Goal: Information Seeking & Learning: Learn about a topic

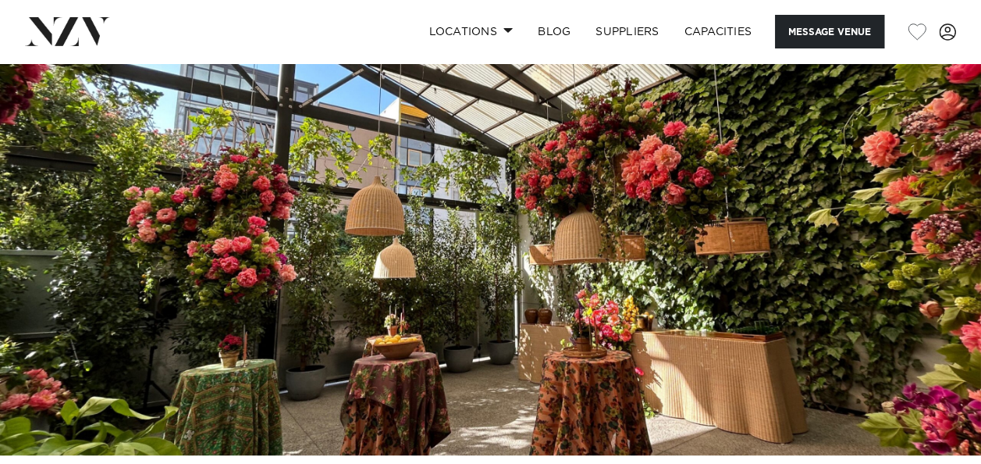
scroll to position [234, 0]
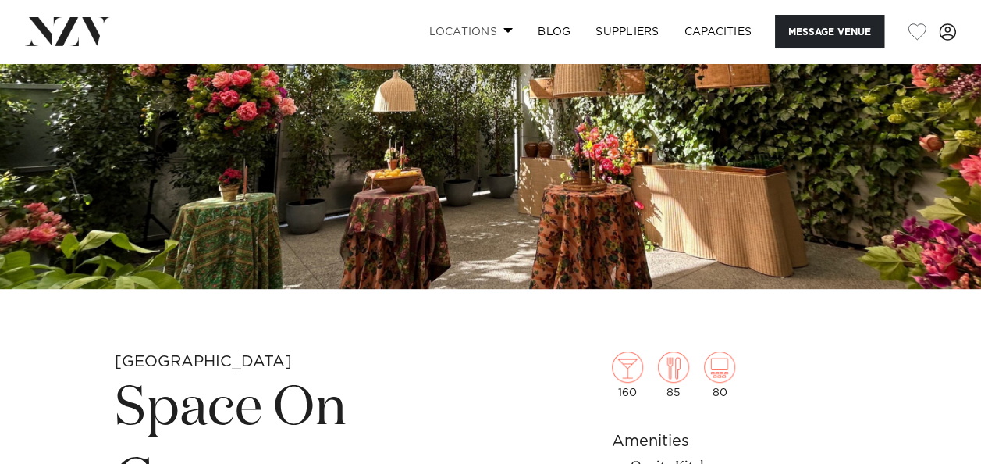
click at [478, 22] on link "Locations" at bounding box center [470, 32] width 109 height 34
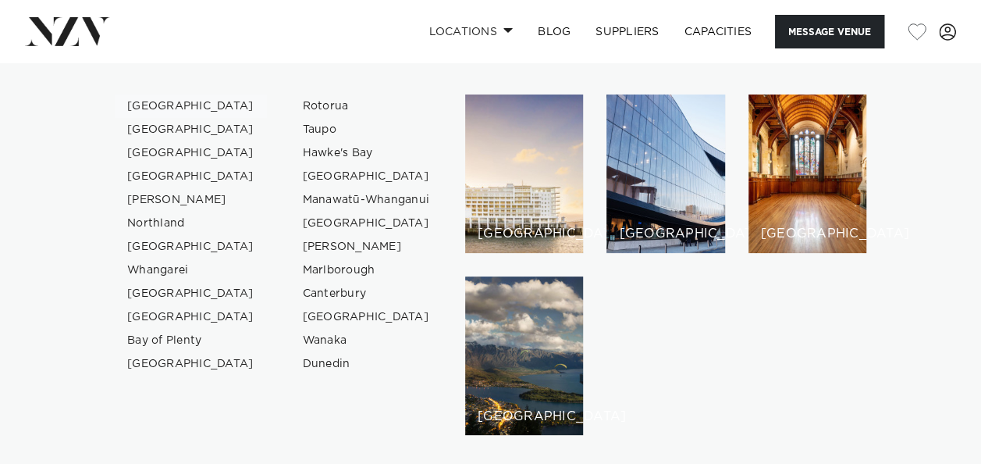
click at [140, 103] on link "[GEOGRAPHIC_DATA]" at bounding box center [191, 105] width 152 height 23
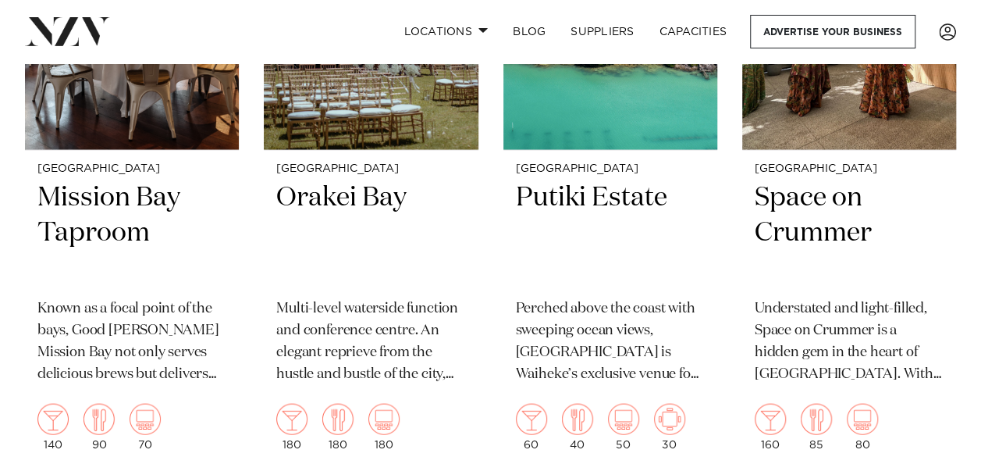
scroll to position [10292, 0]
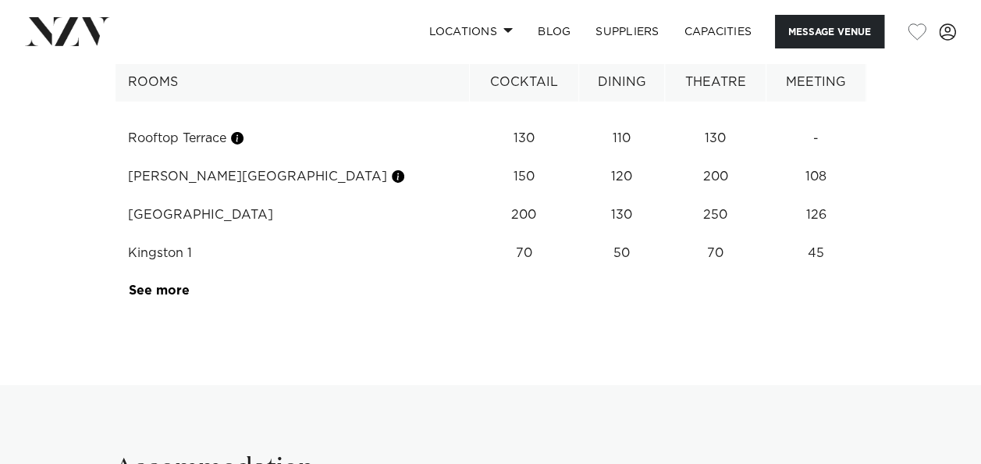
scroll to position [2498, 0]
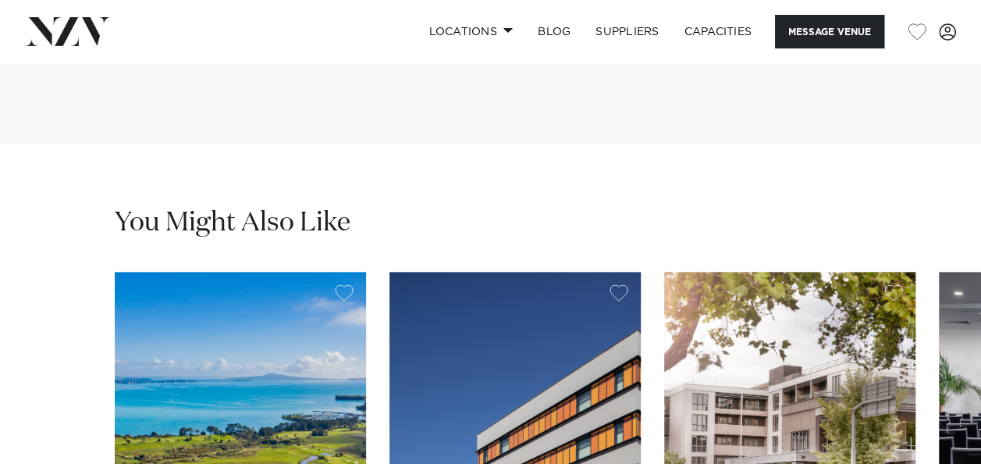
scroll to position [3980, 0]
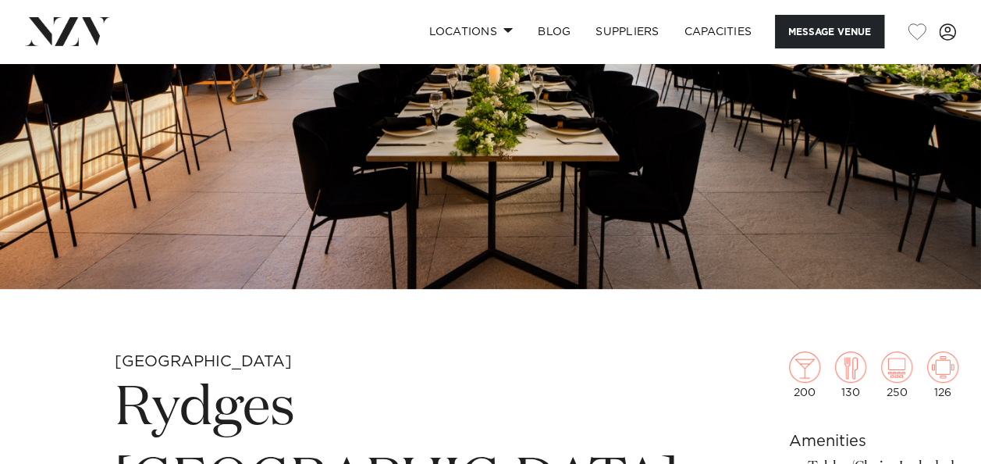
scroll to position [0, 0]
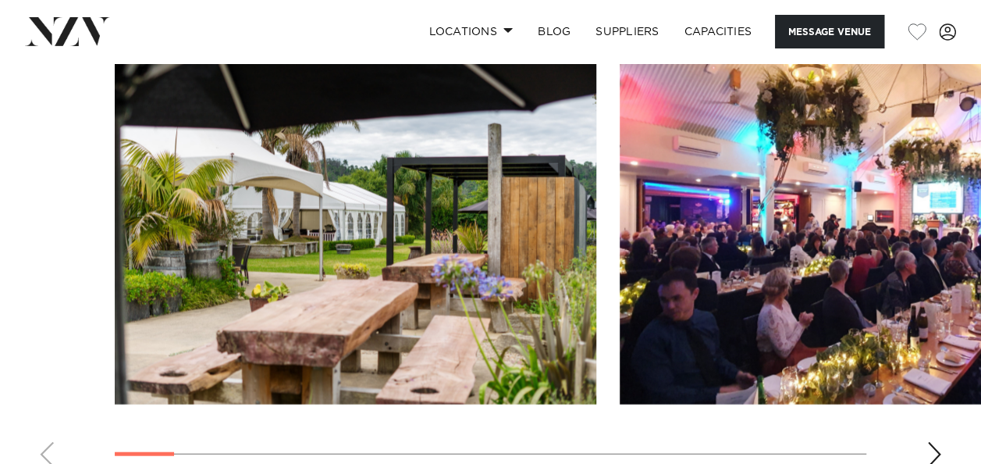
scroll to position [1639, 0]
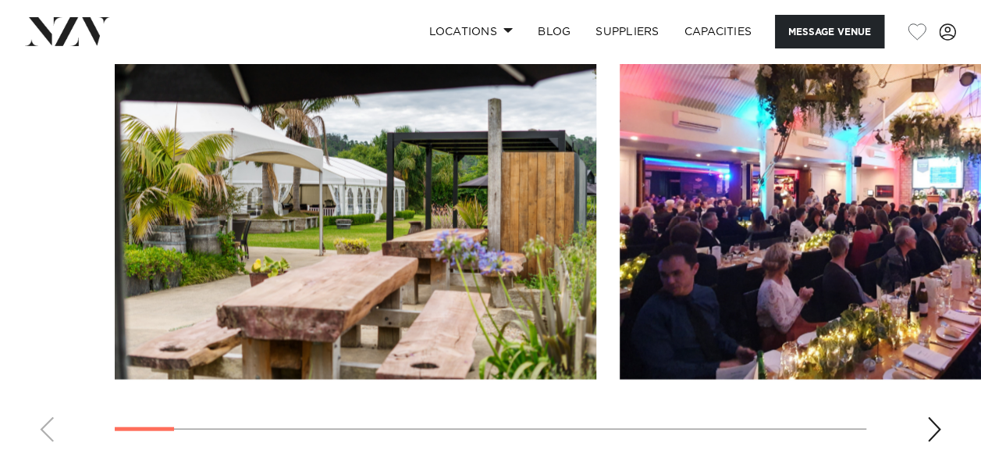
click at [941, 442] on div "Next slide" at bounding box center [934, 429] width 16 height 25
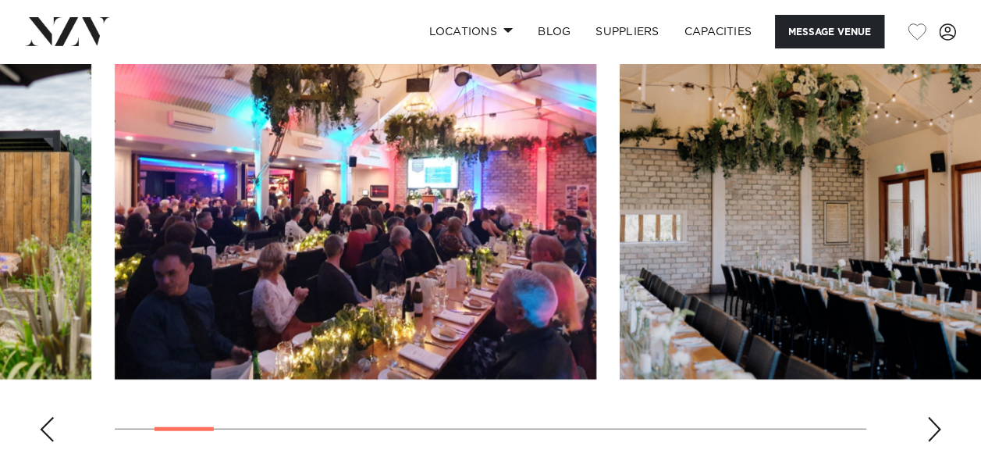
click at [926, 437] on swiper-container at bounding box center [490, 240] width 981 height 428
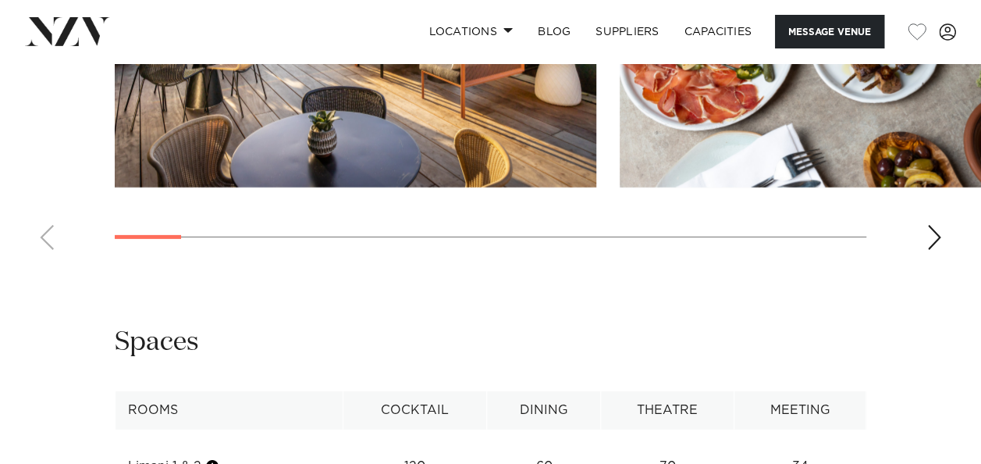
scroll to position [2419, 0]
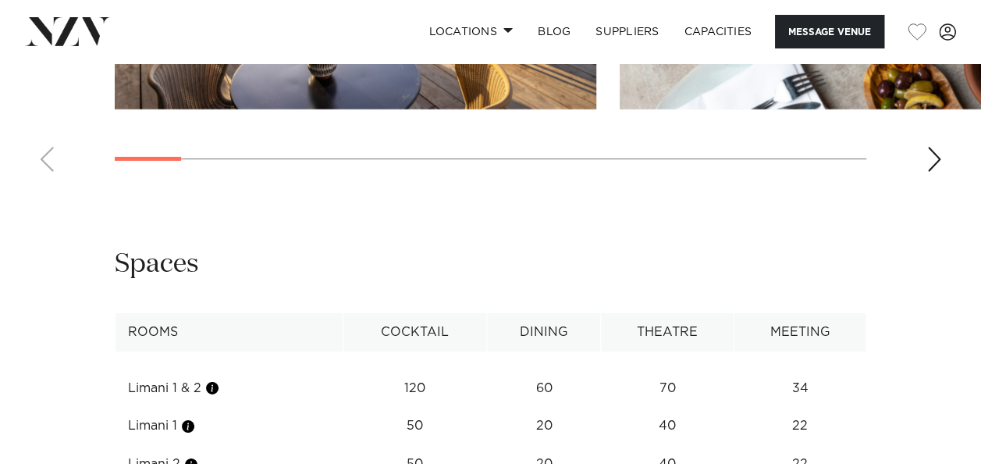
click at [938, 172] on div "Next slide" at bounding box center [934, 159] width 16 height 25
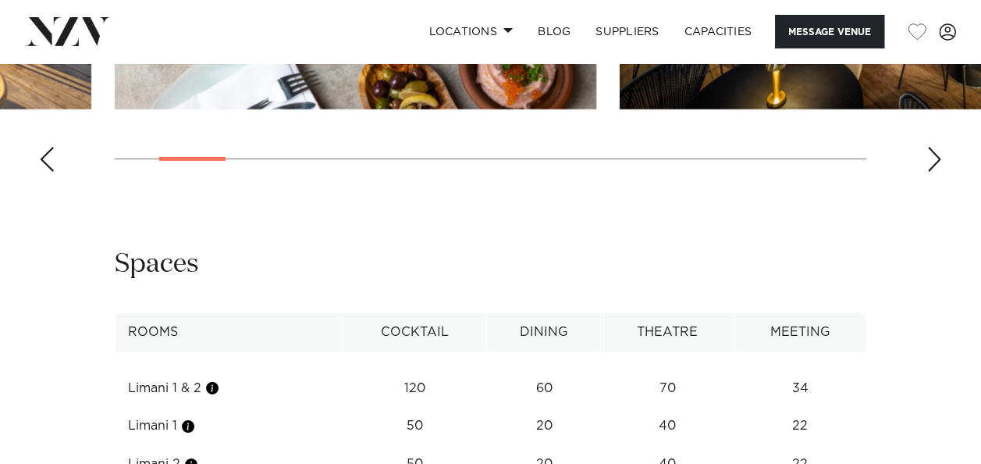
click at [935, 172] on div "Next slide" at bounding box center [934, 159] width 16 height 25
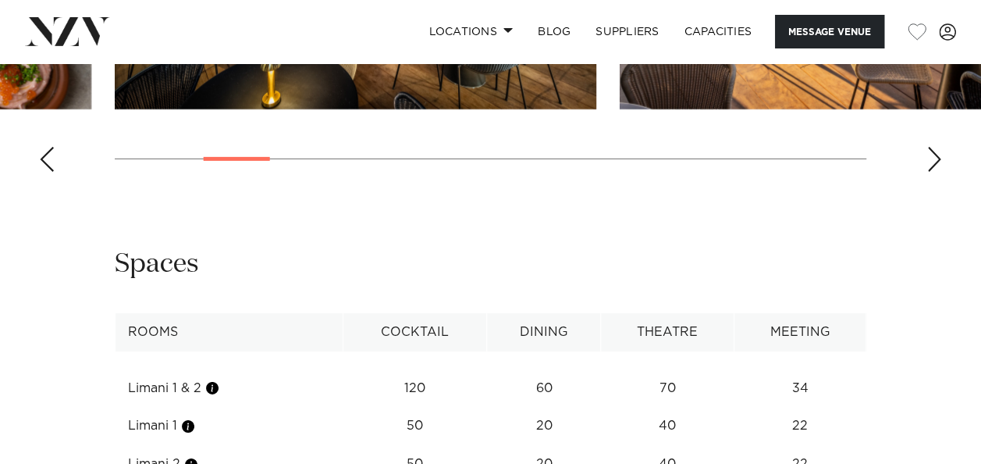
click at [935, 172] on div "Next slide" at bounding box center [934, 159] width 16 height 25
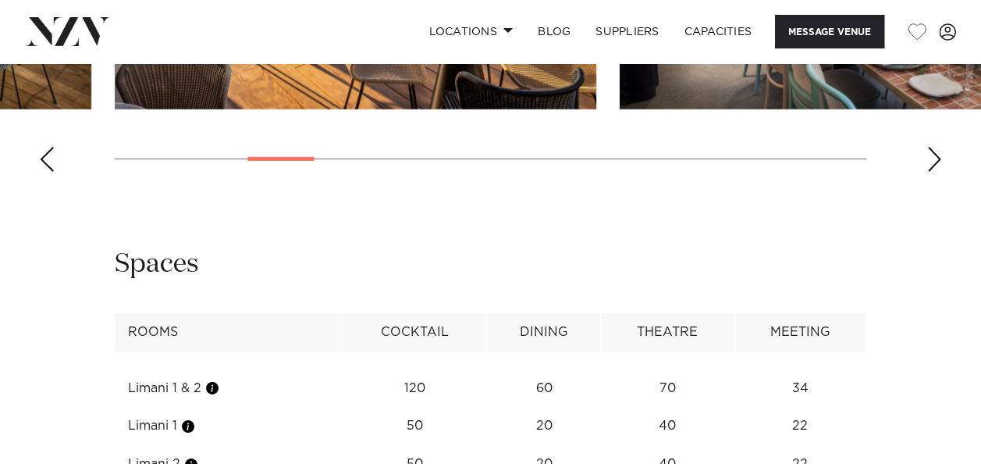
click at [935, 172] on div "Next slide" at bounding box center [934, 159] width 16 height 25
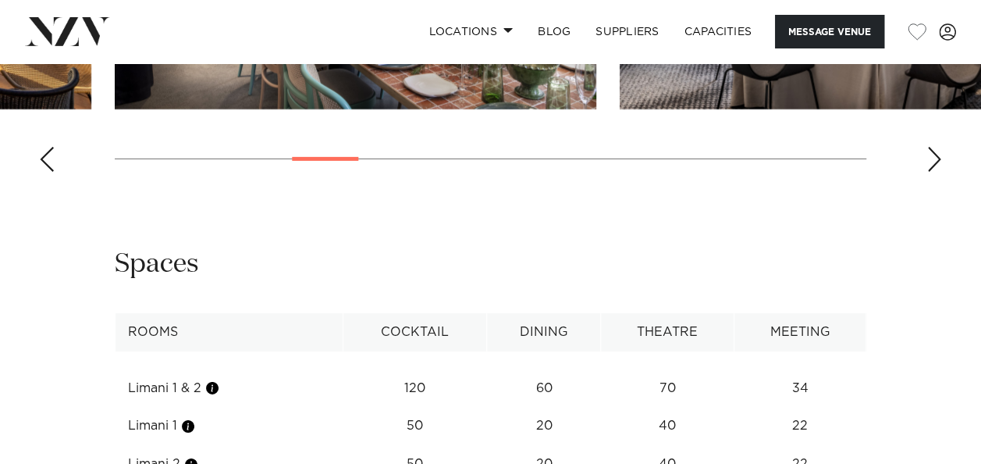
click at [935, 172] on div "Next slide" at bounding box center [934, 159] width 16 height 25
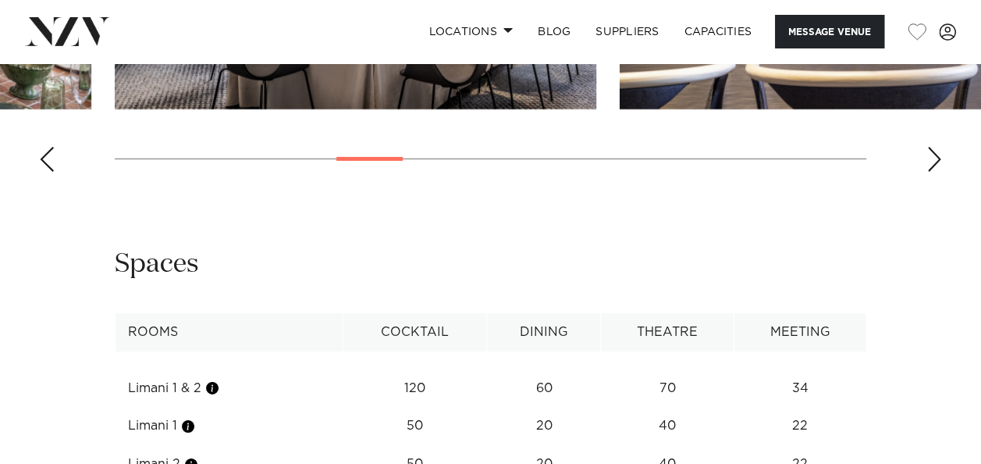
click at [935, 172] on div "Next slide" at bounding box center [934, 159] width 16 height 25
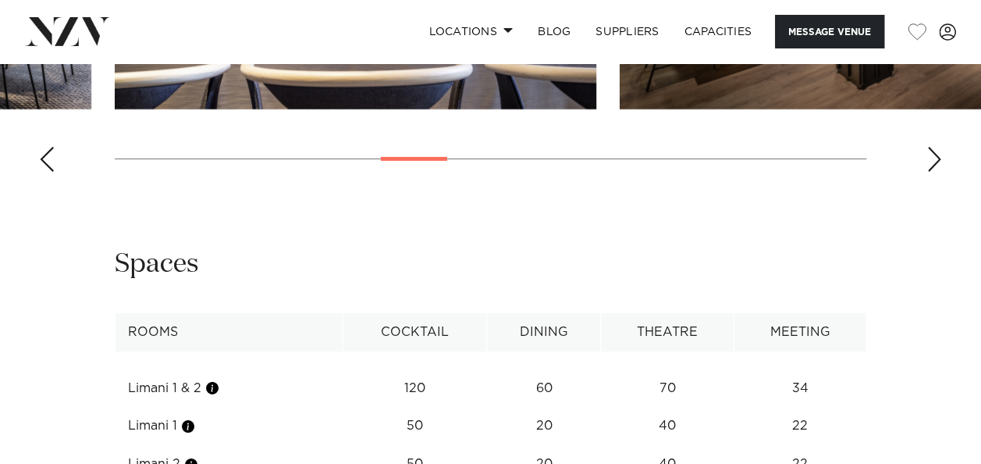
click at [933, 172] on div "Next slide" at bounding box center [934, 159] width 16 height 25
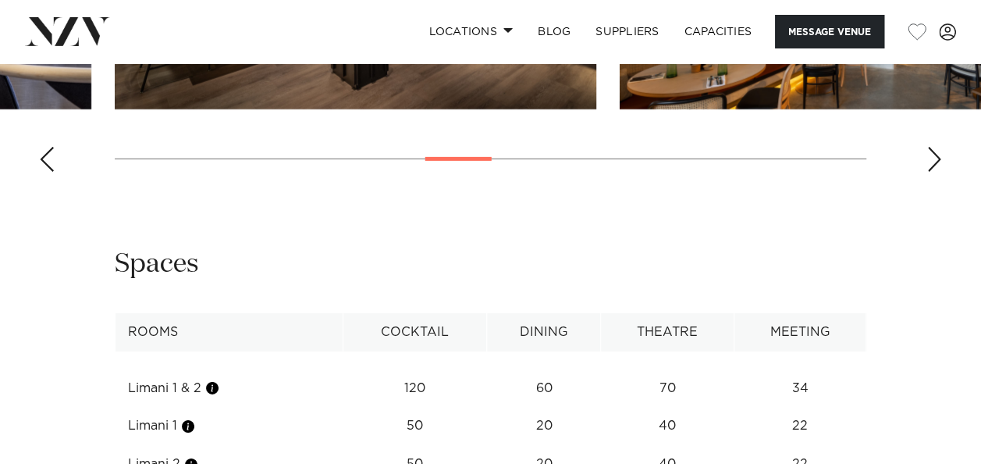
click at [933, 172] on div "Next slide" at bounding box center [934, 159] width 16 height 25
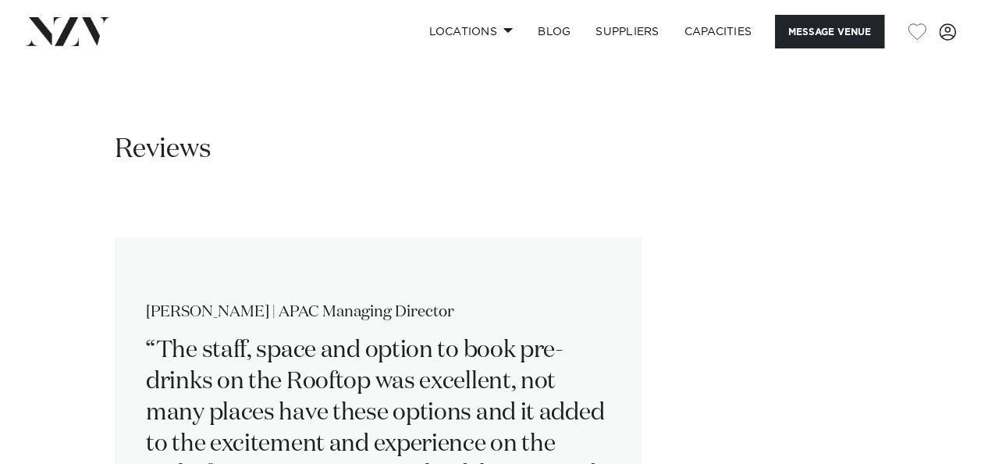
scroll to position [2888, 0]
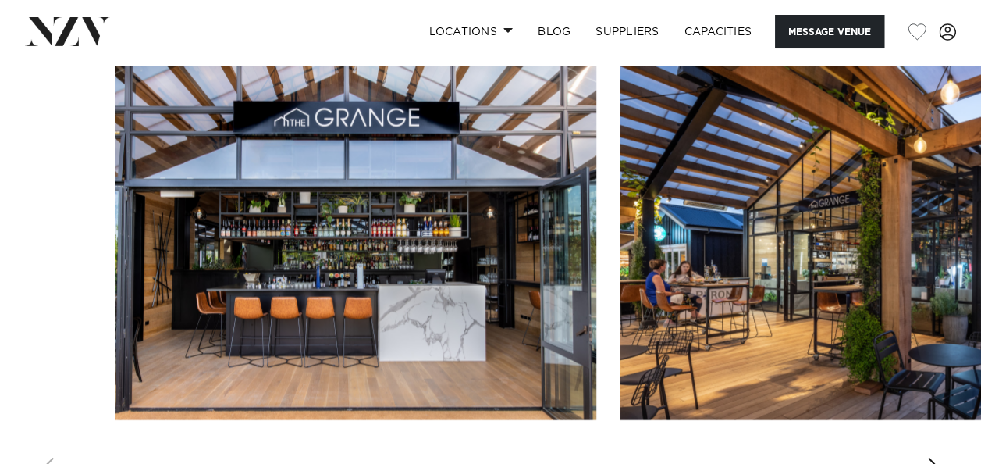
scroll to position [1639, 0]
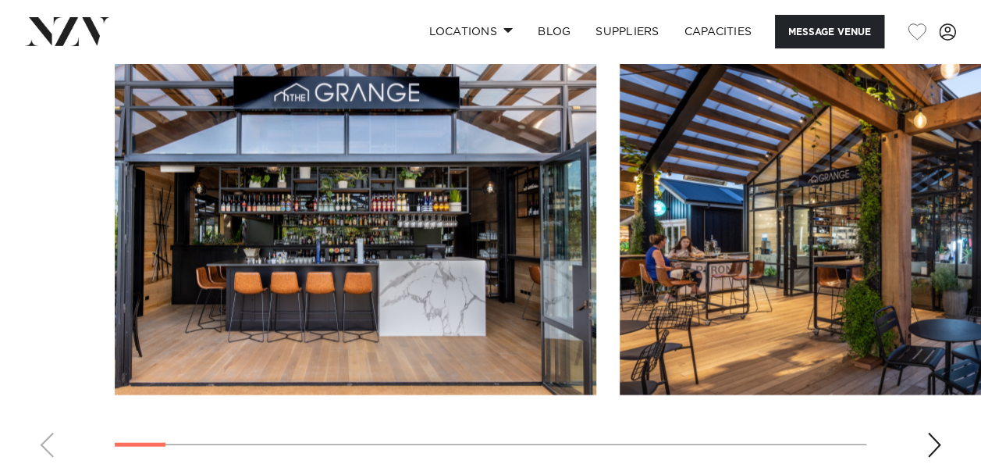
click at [927, 432] on div "Next slide" at bounding box center [934, 444] width 16 height 25
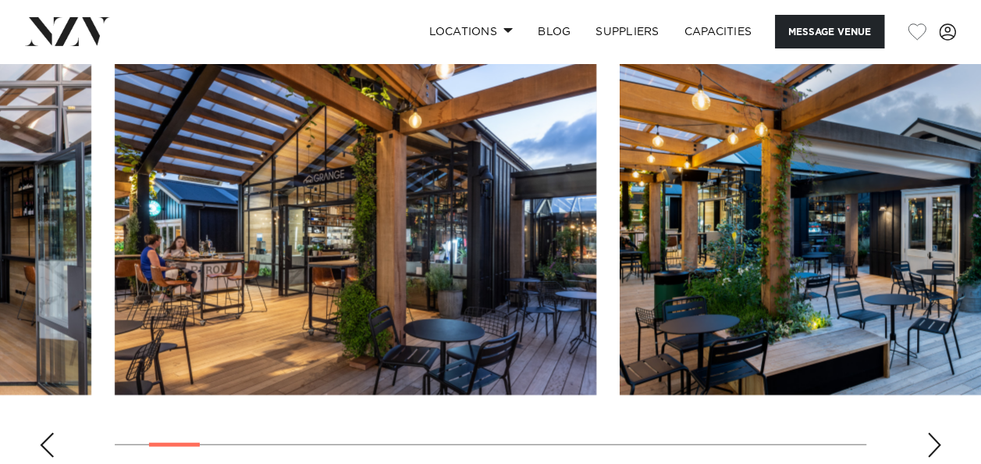
click at [932, 432] on div "Next slide" at bounding box center [934, 444] width 16 height 25
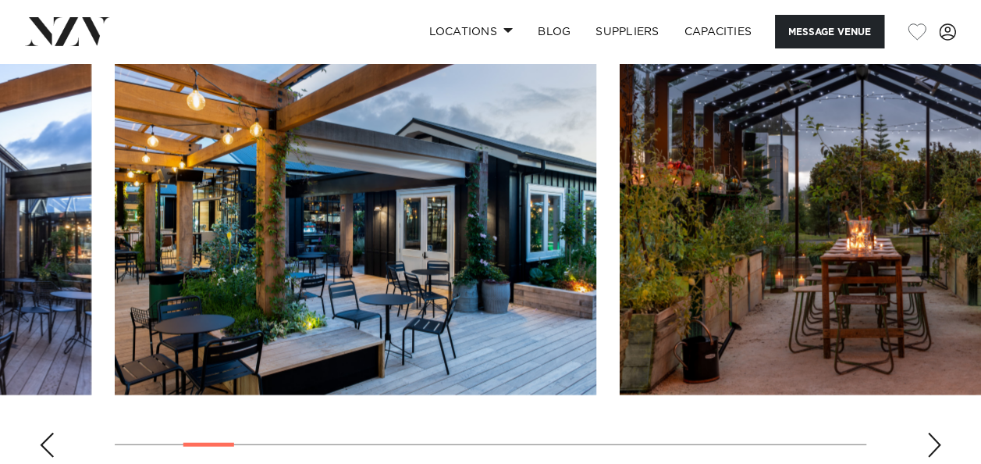
click at [932, 432] on div "Next slide" at bounding box center [934, 444] width 16 height 25
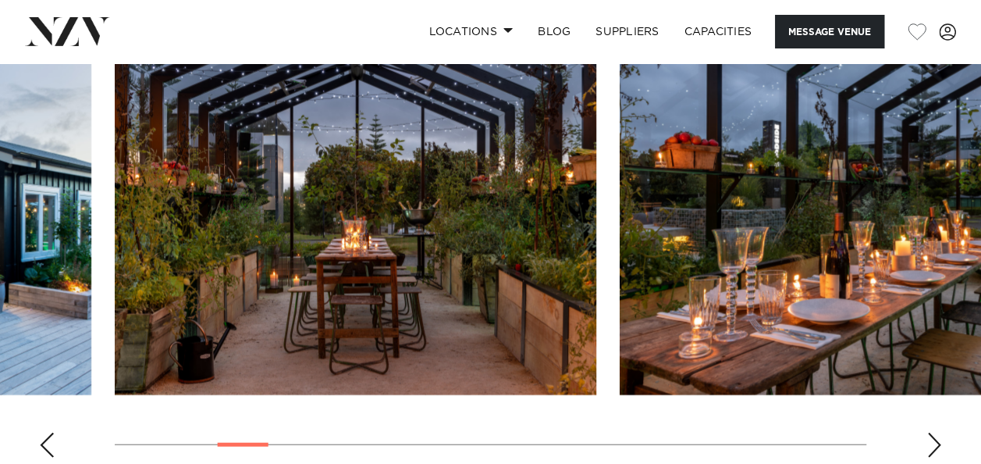
click at [932, 432] on div "Next slide" at bounding box center [934, 444] width 16 height 25
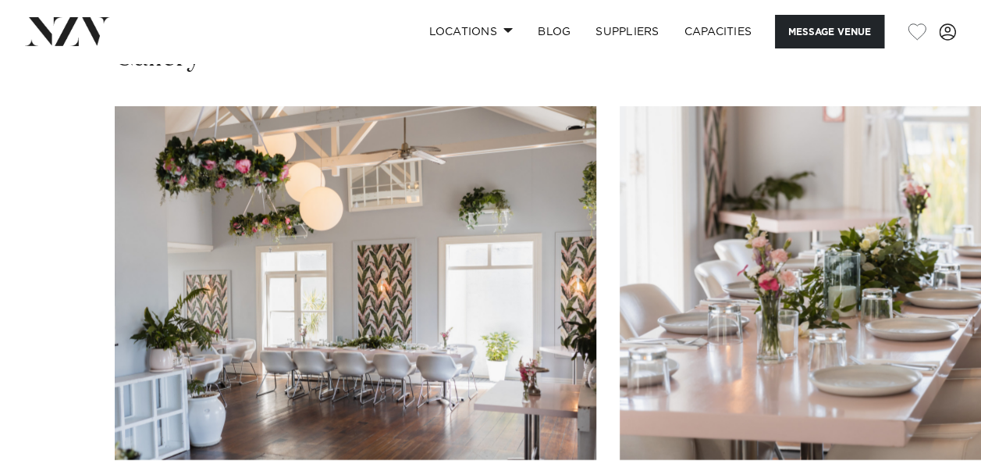
scroll to position [1873, 0]
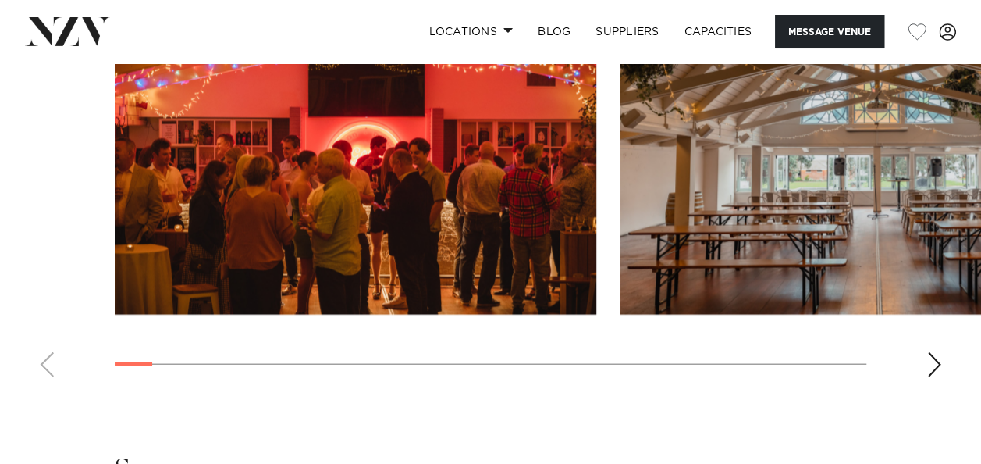
scroll to position [1639, 0]
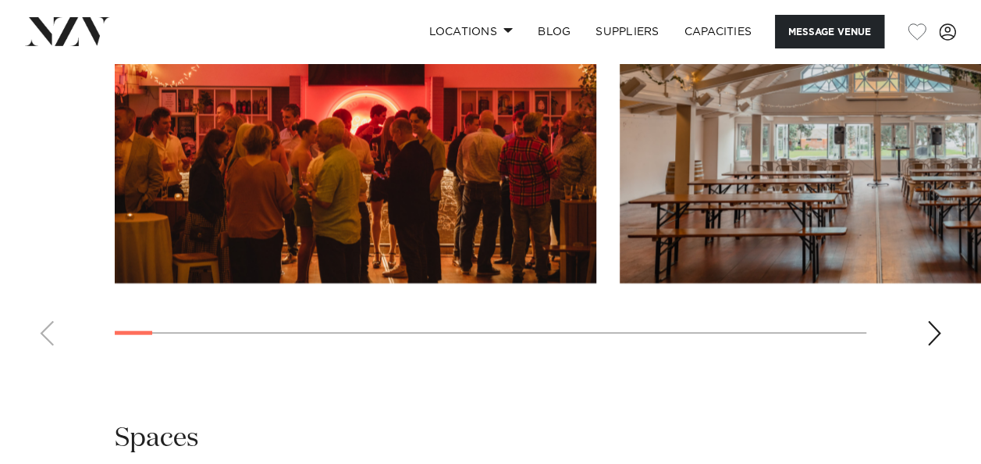
click at [943, 304] on swiper-container at bounding box center [490, 144] width 981 height 428
click at [941, 306] on swiper-container at bounding box center [490, 144] width 981 height 428
click at [939, 321] on div "Next slide" at bounding box center [934, 333] width 16 height 25
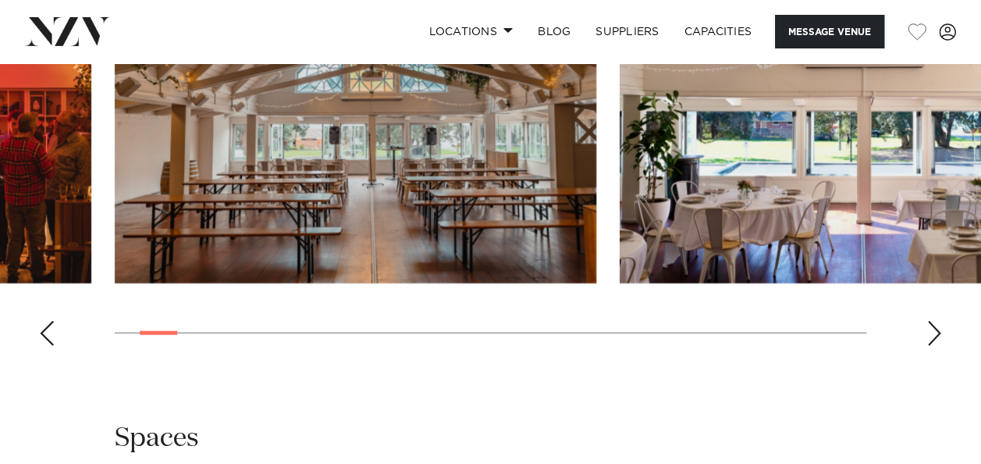
click at [929, 321] on div "Next slide" at bounding box center [934, 333] width 16 height 25
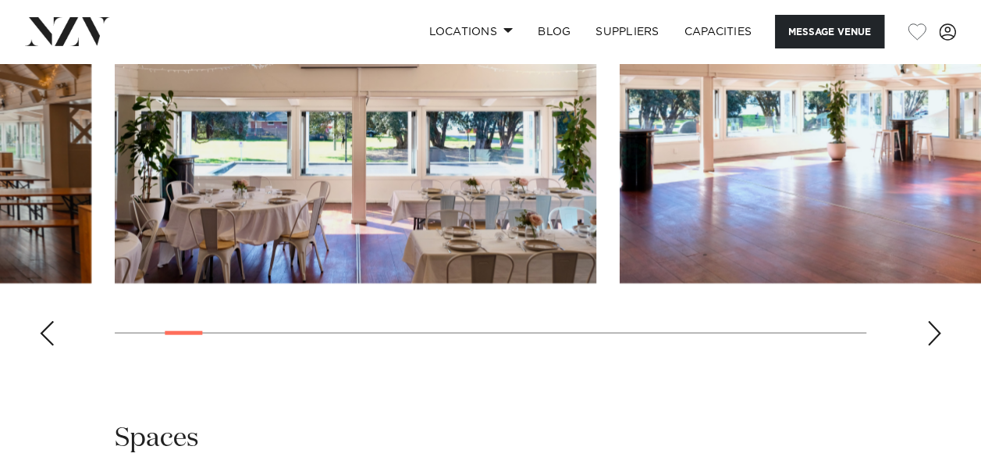
click at [929, 321] on div "Next slide" at bounding box center [934, 333] width 16 height 25
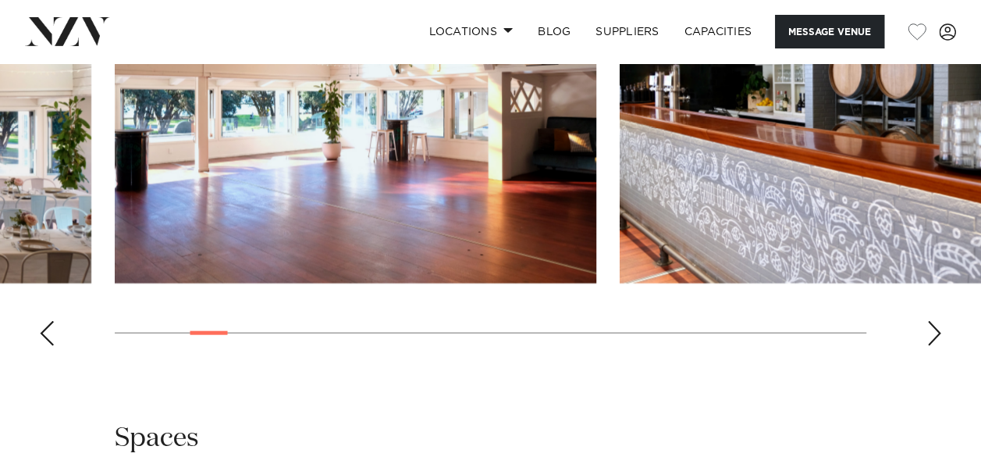
click at [929, 321] on div "Next slide" at bounding box center [934, 333] width 16 height 25
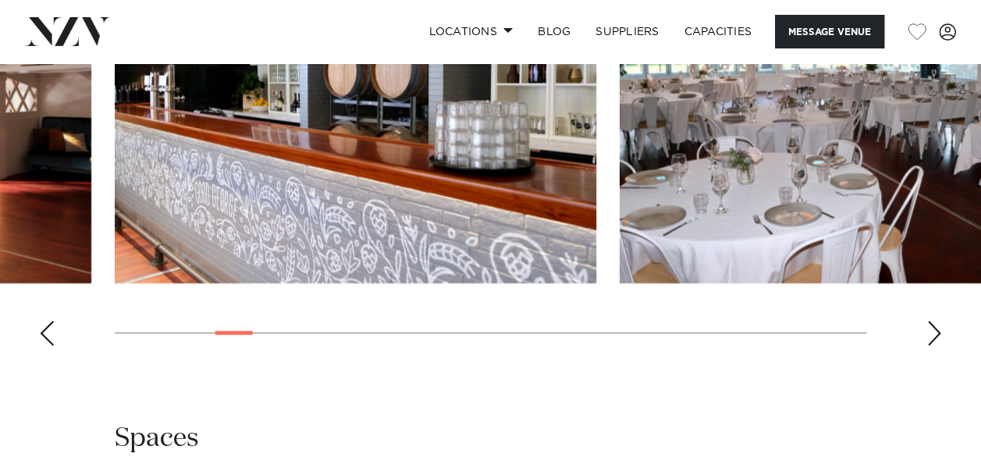
click at [932, 321] on div "Next slide" at bounding box center [934, 333] width 16 height 25
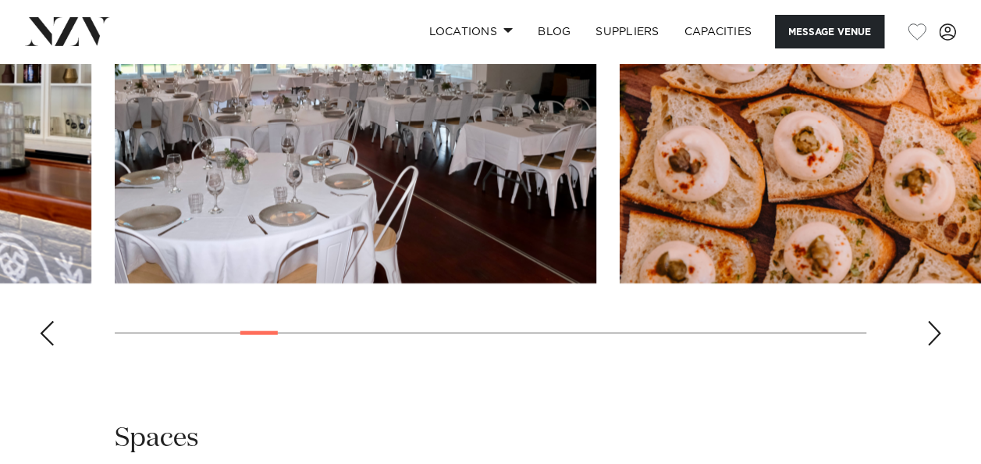
click at [932, 321] on div "Next slide" at bounding box center [934, 333] width 16 height 25
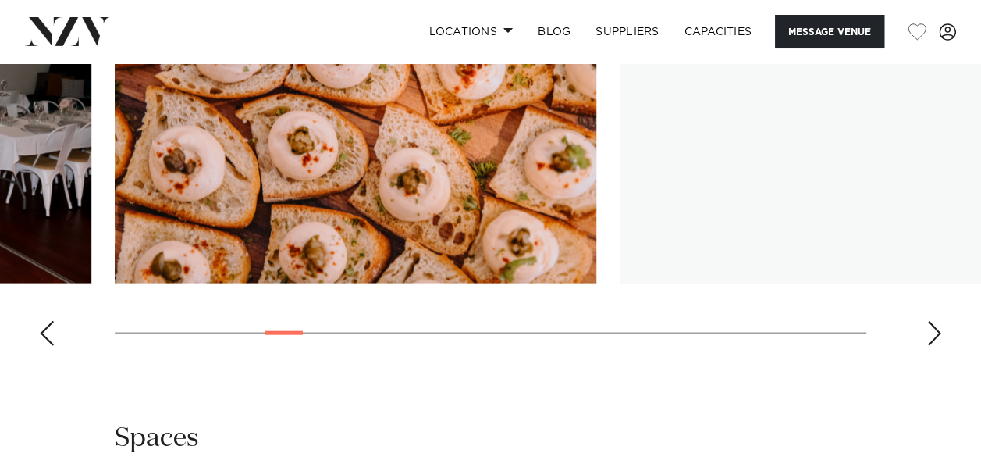
click at [932, 321] on div "Next slide" at bounding box center [934, 333] width 16 height 25
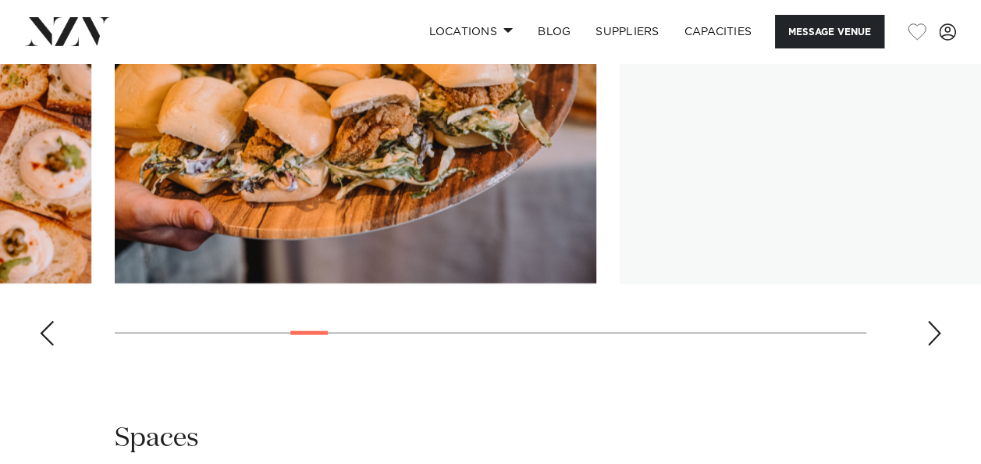
click at [932, 321] on div "Next slide" at bounding box center [934, 333] width 16 height 25
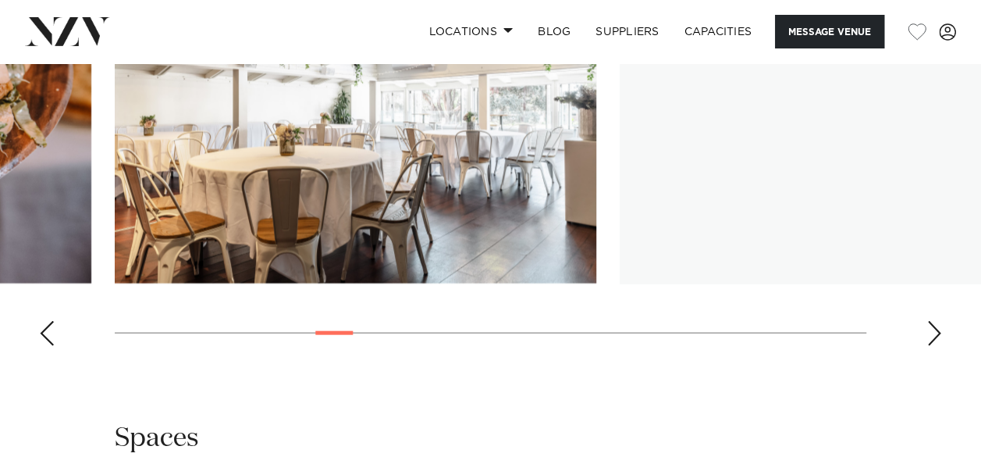
click at [932, 321] on div "Next slide" at bounding box center [934, 333] width 16 height 25
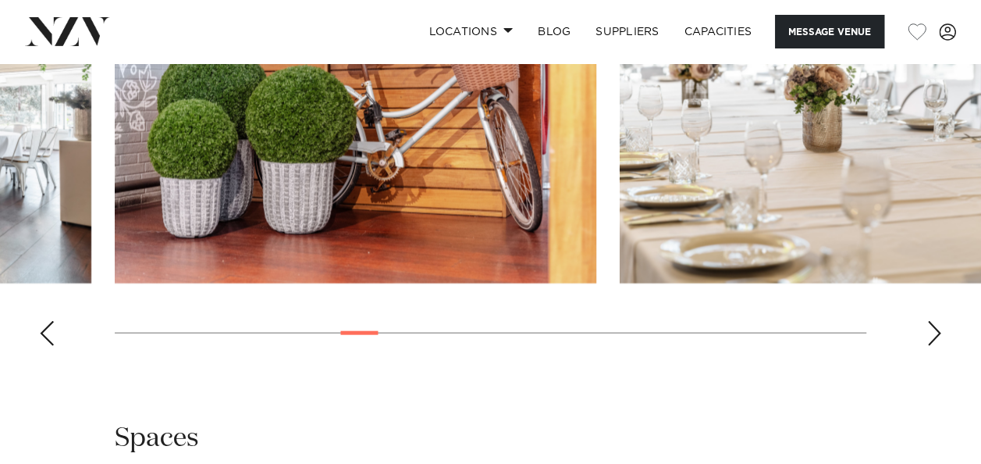
click at [932, 321] on div "Next slide" at bounding box center [934, 333] width 16 height 25
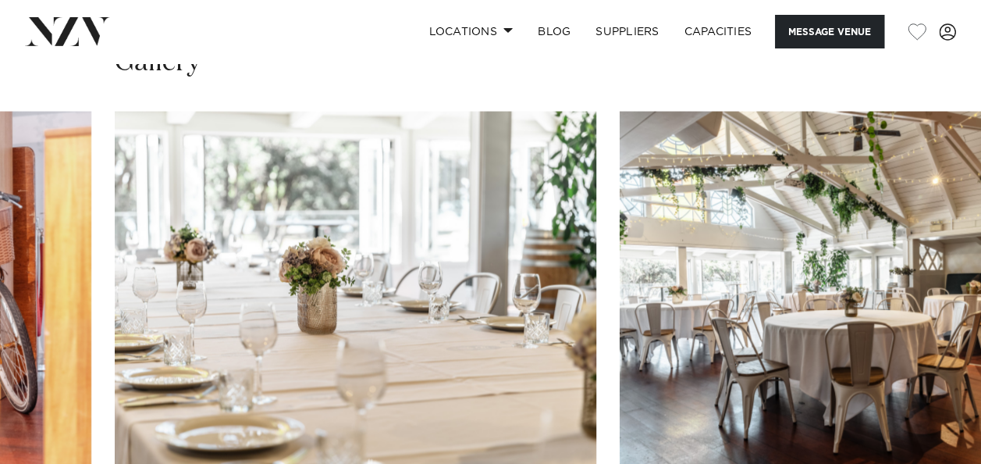
scroll to position [1483, 0]
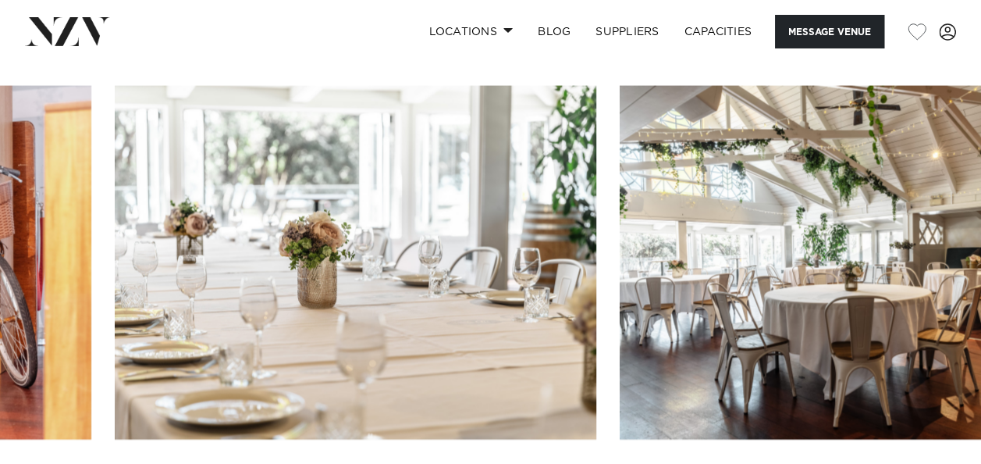
click at [926, 453] on swiper-container at bounding box center [490, 300] width 981 height 428
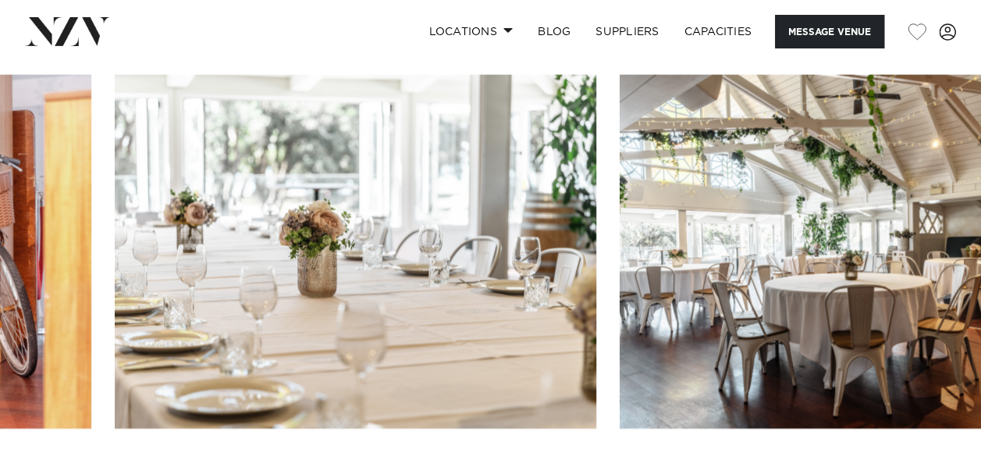
scroll to position [1561, 0]
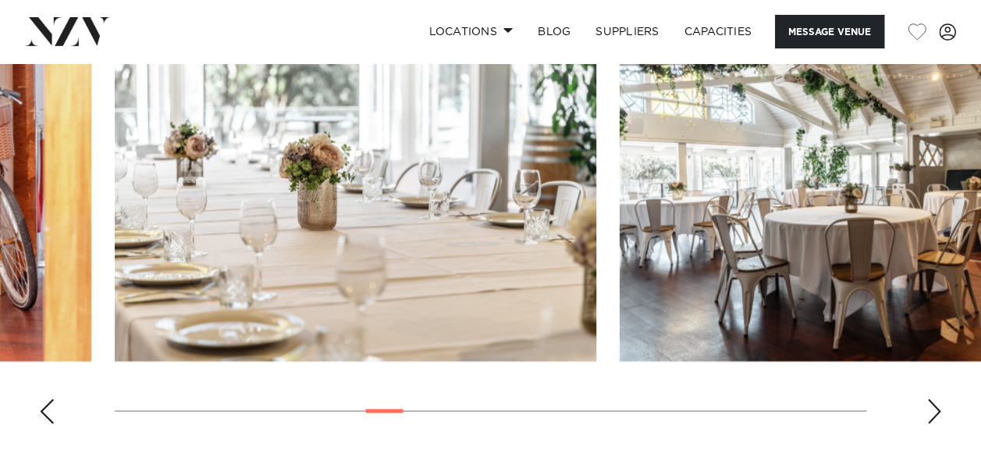
click at [929, 399] on div "Next slide" at bounding box center [934, 411] width 16 height 25
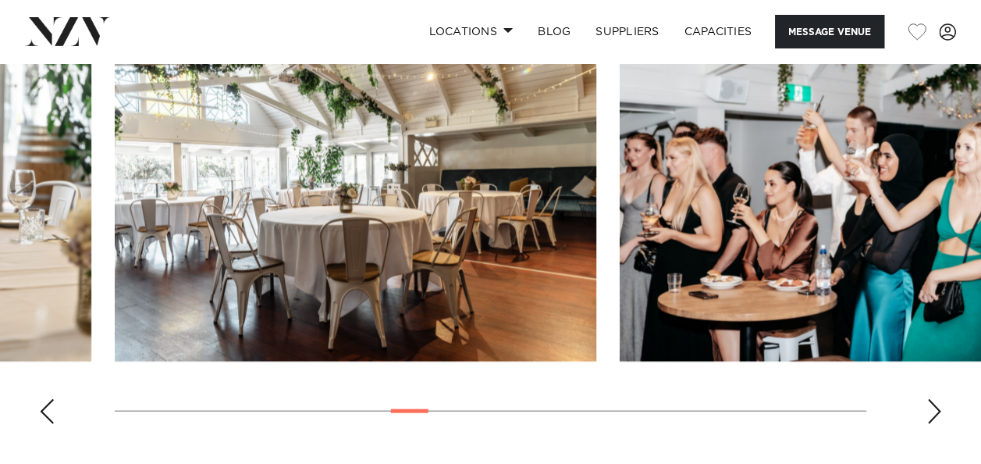
click at [929, 399] on div "Next slide" at bounding box center [934, 411] width 16 height 25
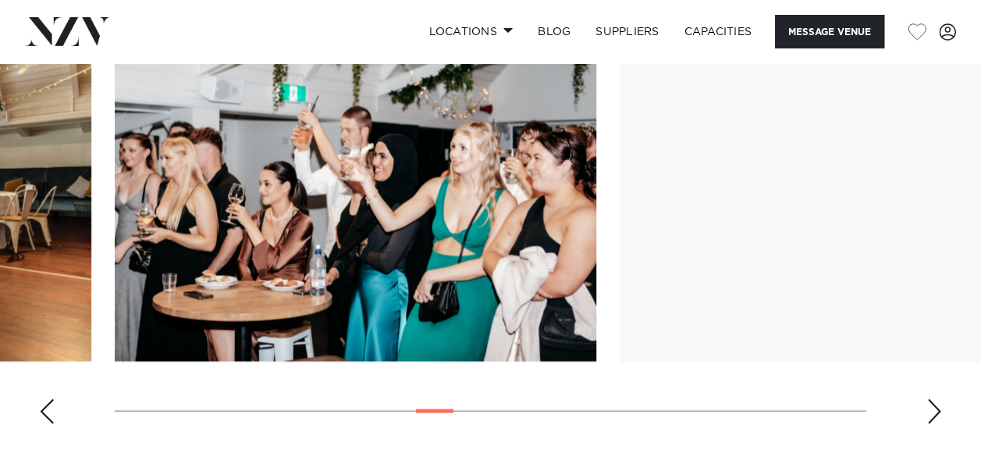
click at [929, 399] on div "Next slide" at bounding box center [934, 411] width 16 height 25
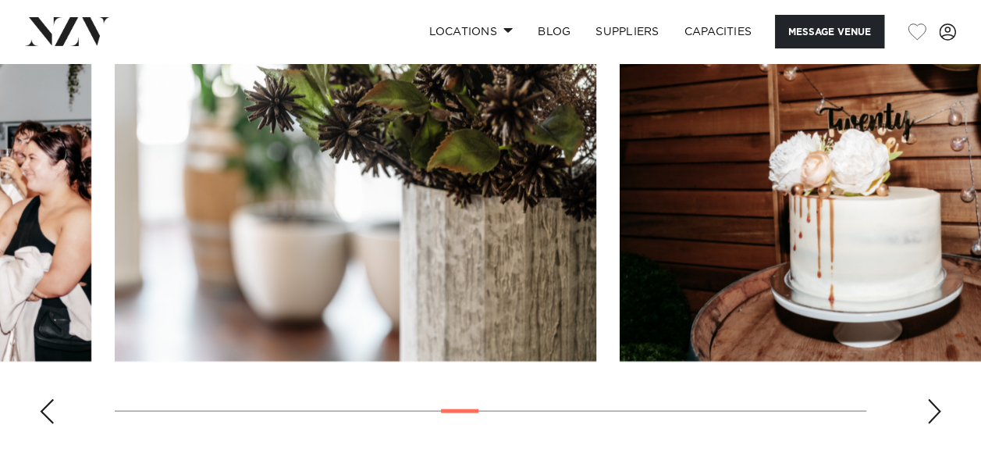
click at [929, 399] on div "Next slide" at bounding box center [934, 411] width 16 height 25
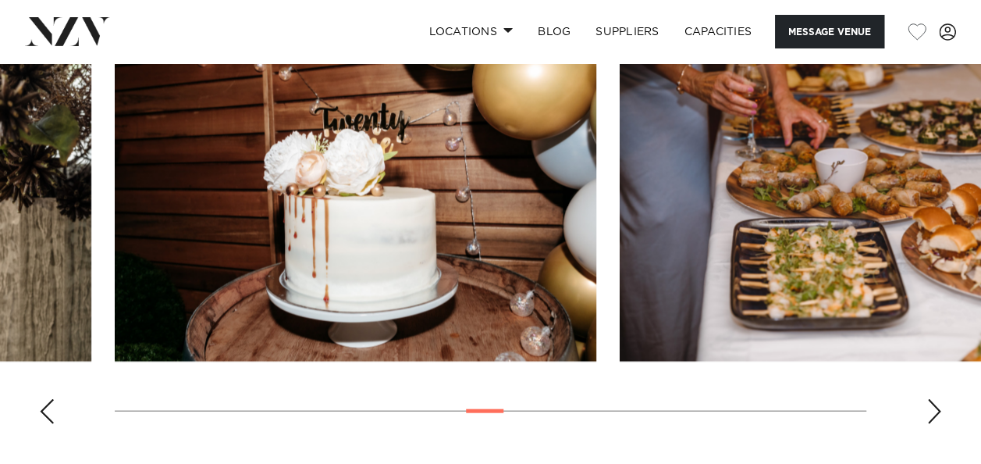
click at [929, 399] on div "Next slide" at bounding box center [934, 411] width 16 height 25
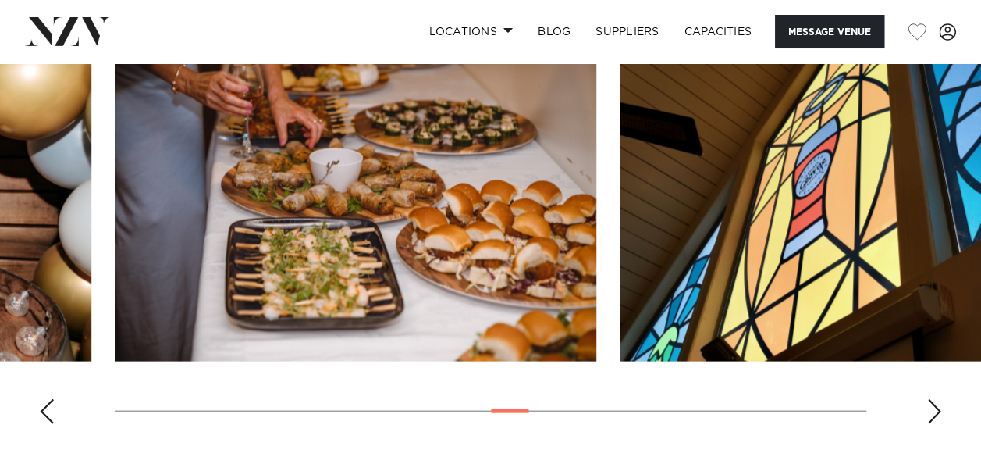
click at [929, 399] on div "Next slide" at bounding box center [934, 411] width 16 height 25
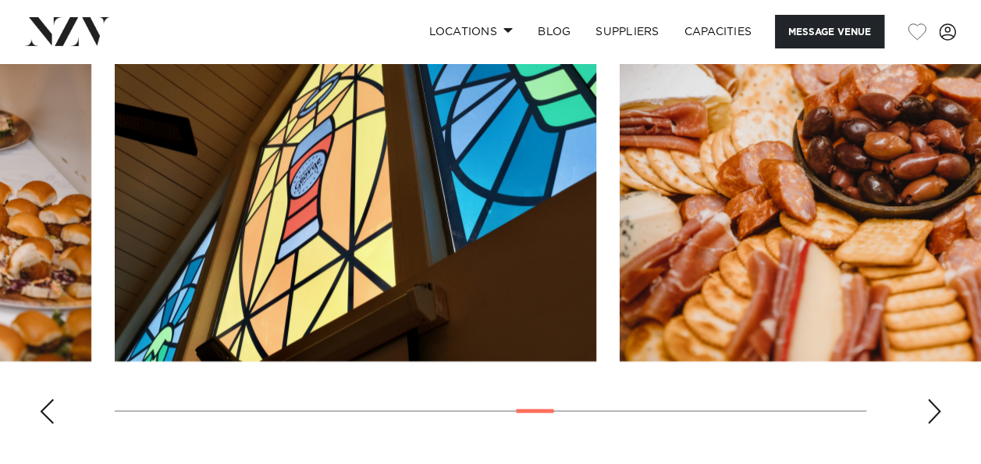
click at [929, 399] on div "Next slide" at bounding box center [934, 411] width 16 height 25
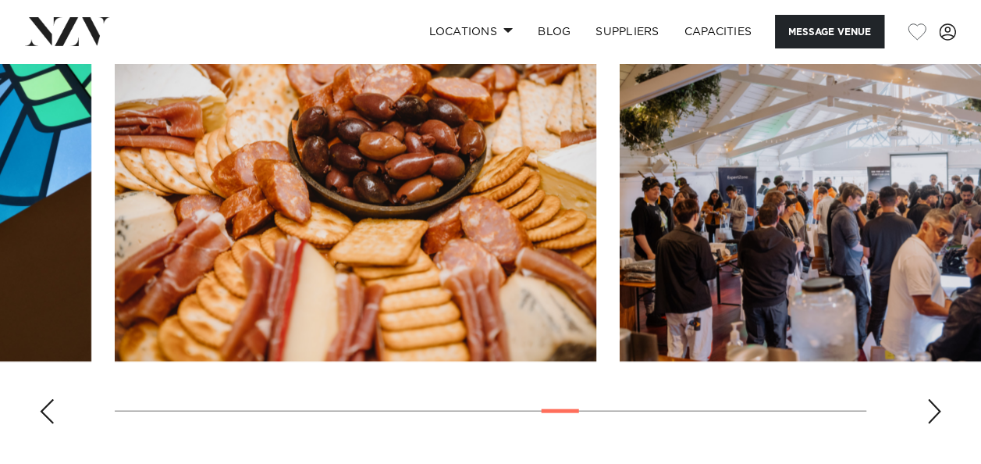
click at [929, 399] on div "Next slide" at bounding box center [934, 411] width 16 height 25
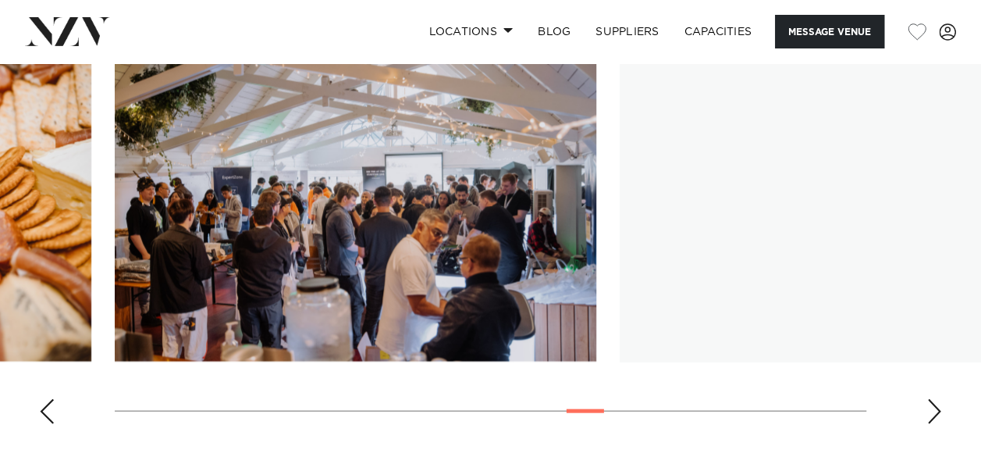
click at [929, 399] on div "Next slide" at bounding box center [934, 411] width 16 height 25
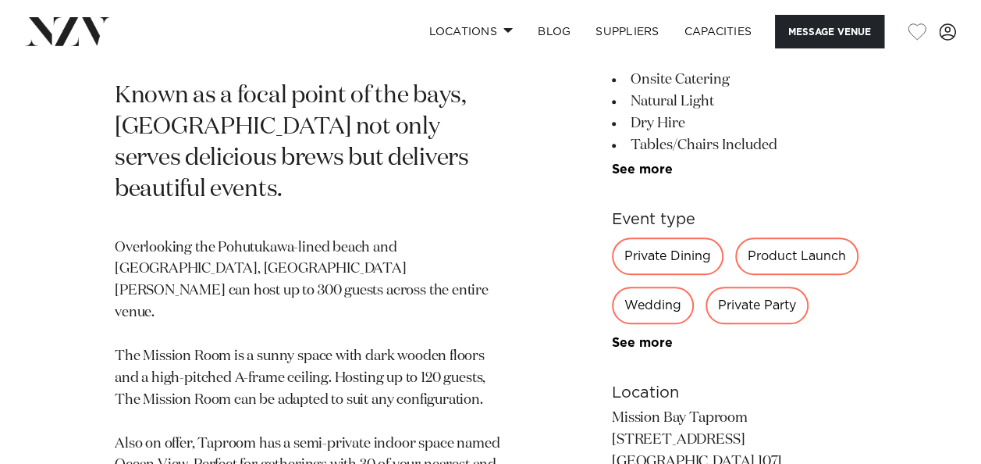
scroll to position [780, 0]
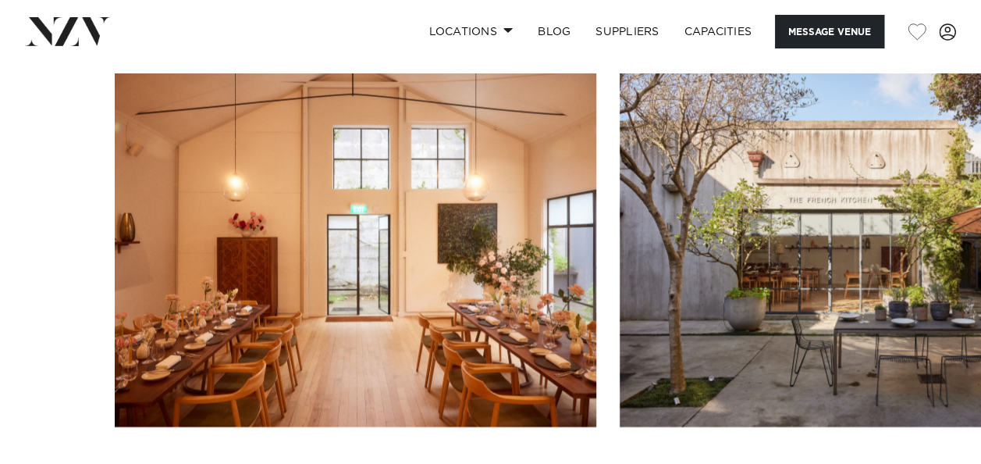
scroll to position [1639, 0]
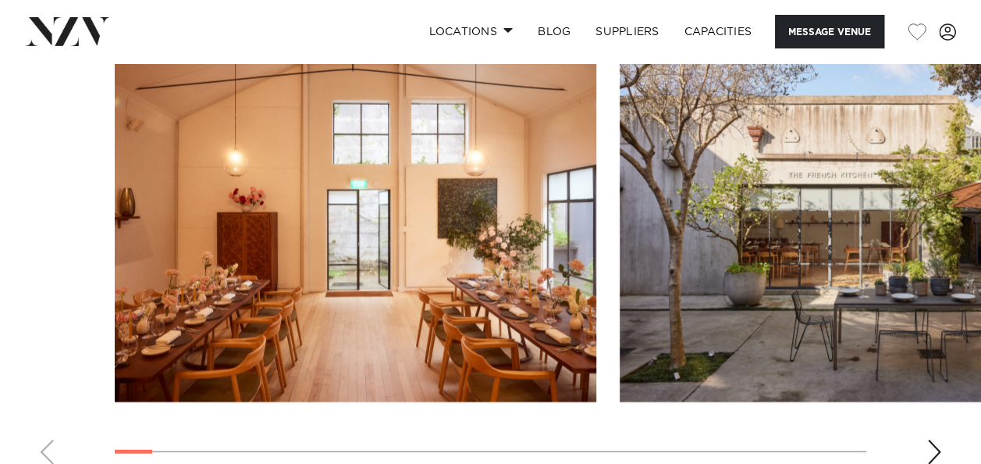
click at [943, 404] on swiper-container at bounding box center [490, 262] width 981 height 428
click at [935, 439] on div "Next slide" at bounding box center [934, 451] width 16 height 25
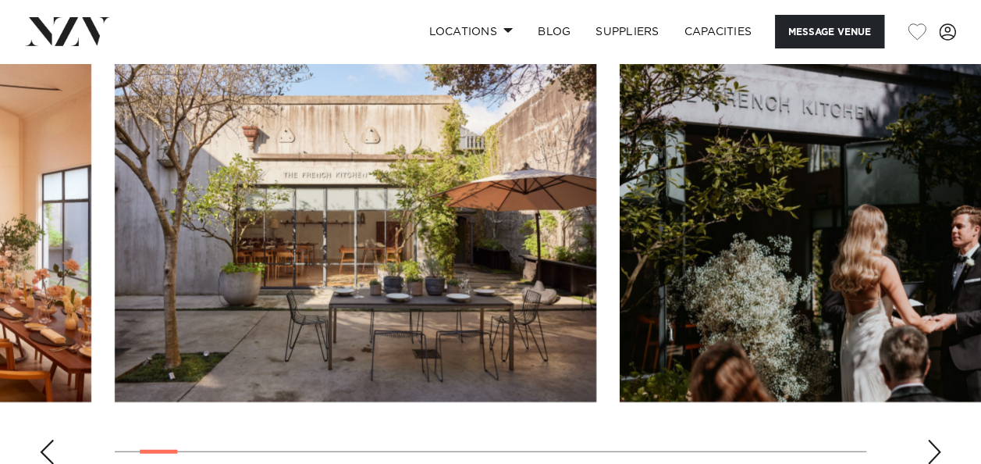
click at [935, 439] on div "Next slide" at bounding box center [934, 451] width 16 height 25
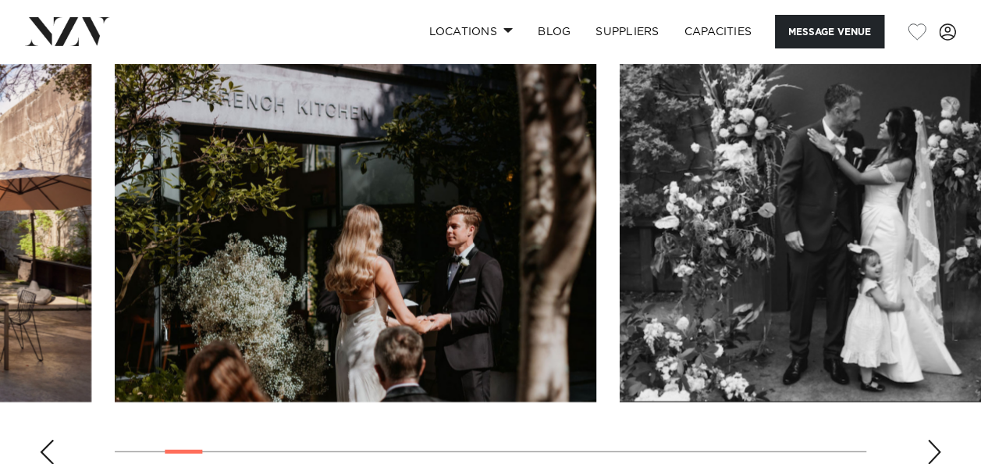
click at [935, 439] on div "Next slide" at bounding box center [934, 451] width 16 height 25
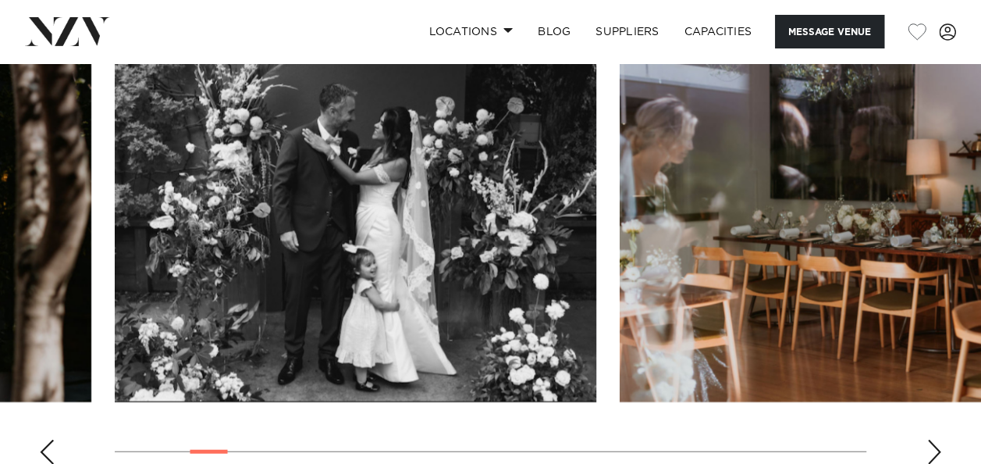
click at [935, 439] on div "Next slide" at bounding box center [934, 451] width 16 height 25
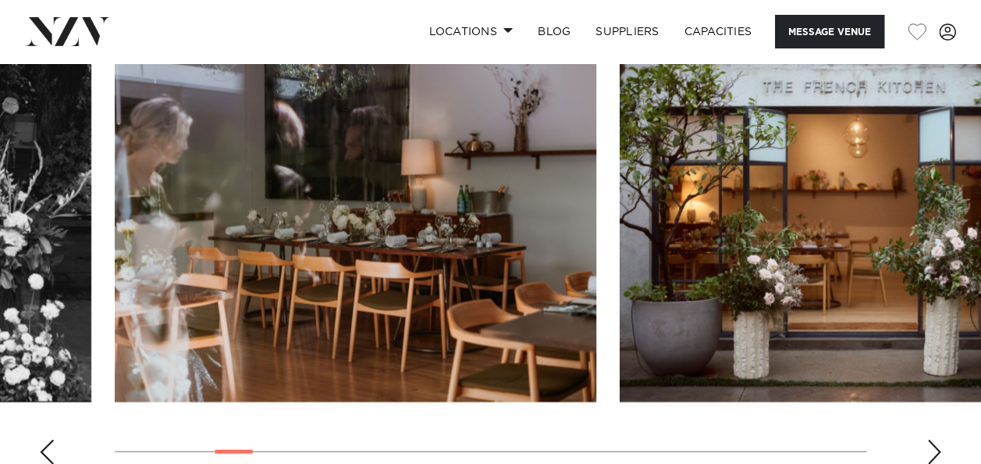
click at [935, 439] on div "Next slide" at bounding box center [934, 451] width 16 height 25
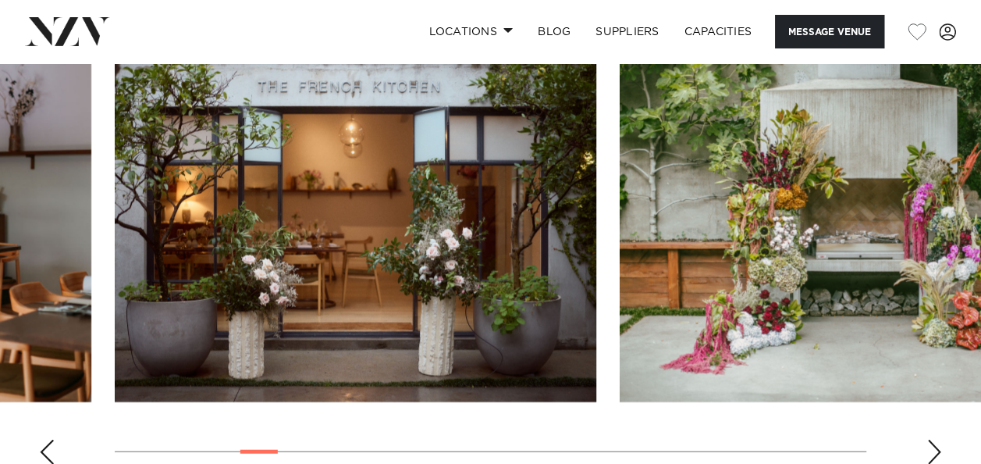
click at [935, 439] on div "Next slide" at bounding box center [934, 451] width 16 height 25
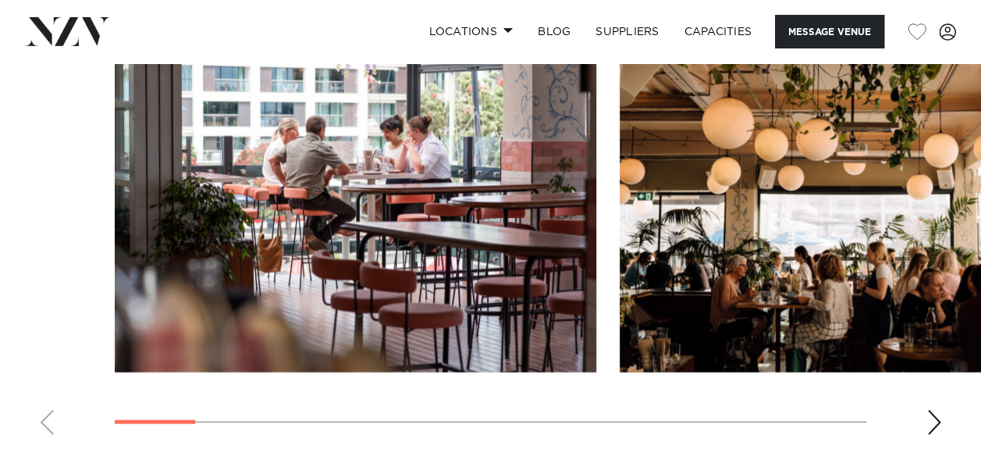
scroll to position [1561, 0]
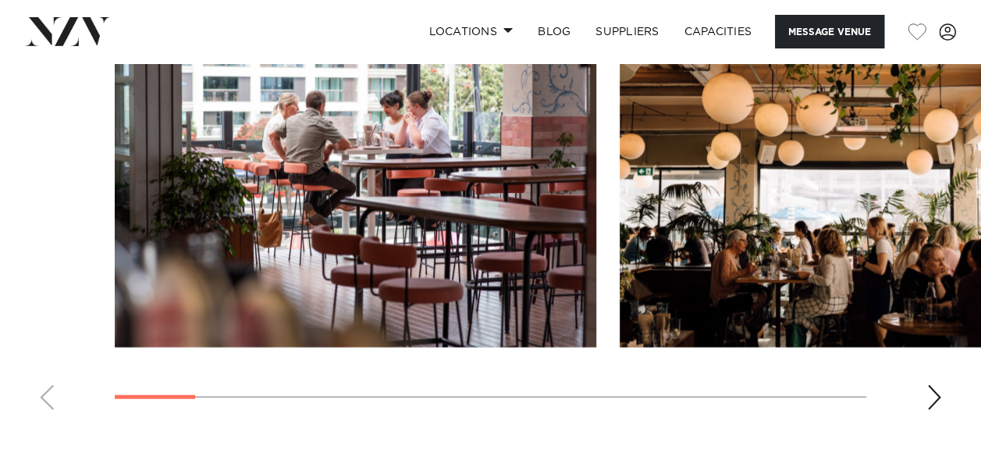
click at [925, 401] on swiper-container at bounding box center [490, 208] width 981 height 428
click at [930, 392] on div "Next slide" at bounding box center [934, 397] width 16 height 25
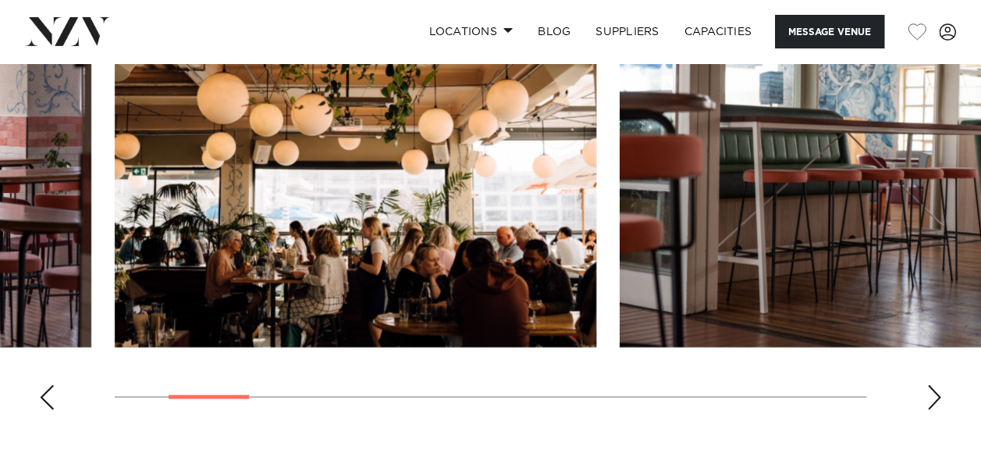
click at [930, 392] on div "Next slide" at bounding box center [934, 397] width 16 height 25
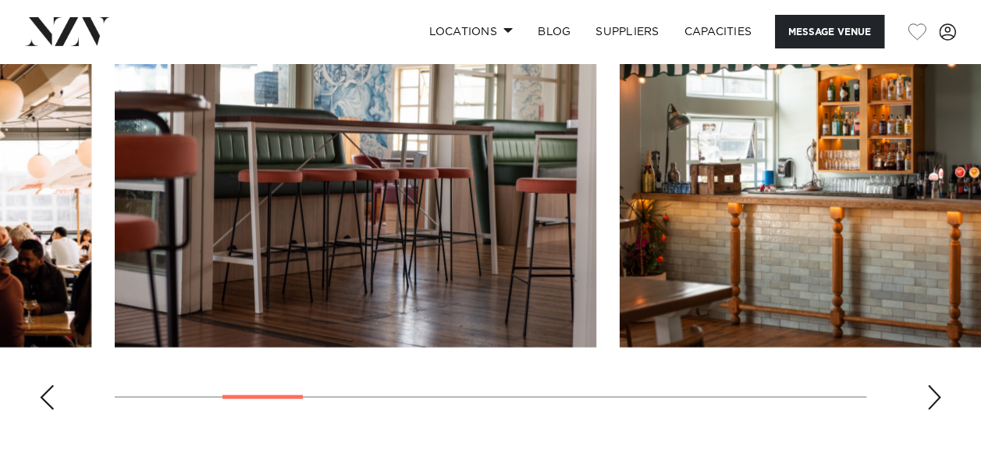
click at [930, 392] on div "Next slide" at bounding box center [934, 397] width 16 height 25
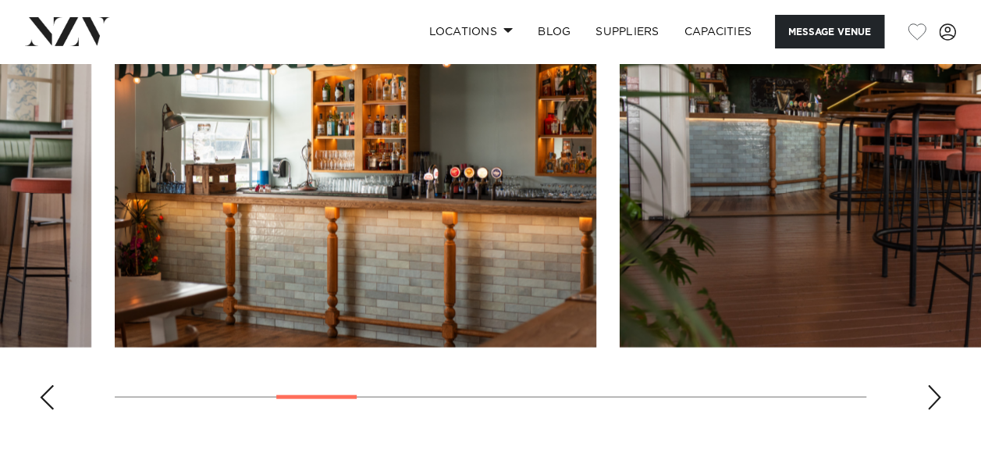
click at [930, 392] on div "Next slide" at bounding box center [934, 397] width 16 height 25
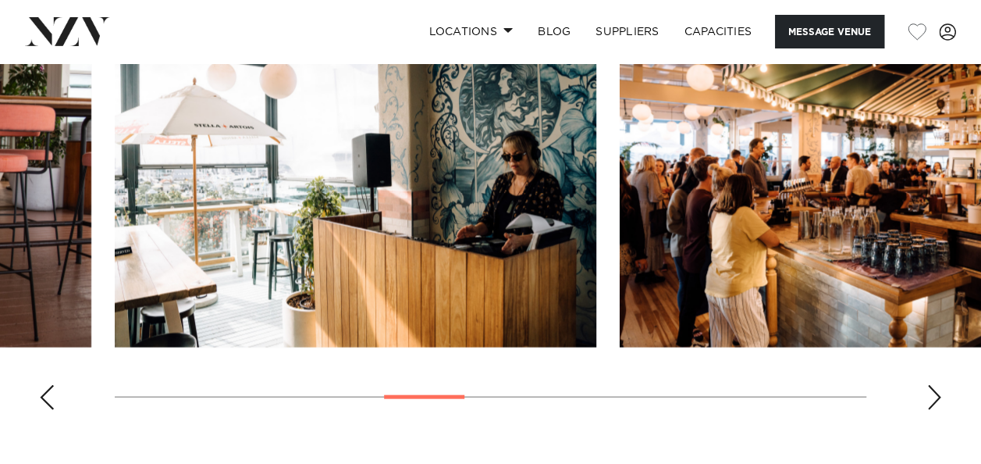
click at [936, 396] on div "Next slide" at bounding box center [934, 397] width 16 height 25
click at [935, 396] on div "Next slide" at bounding box center [934, 397] width 16 height 25
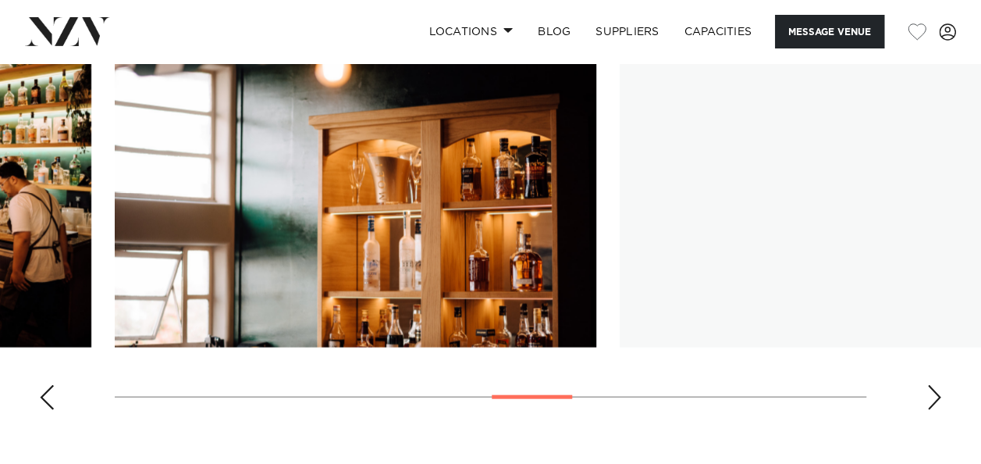
click at [935, 396] on div "Next slide" at bounding box center [934, 397] width 16 height 25
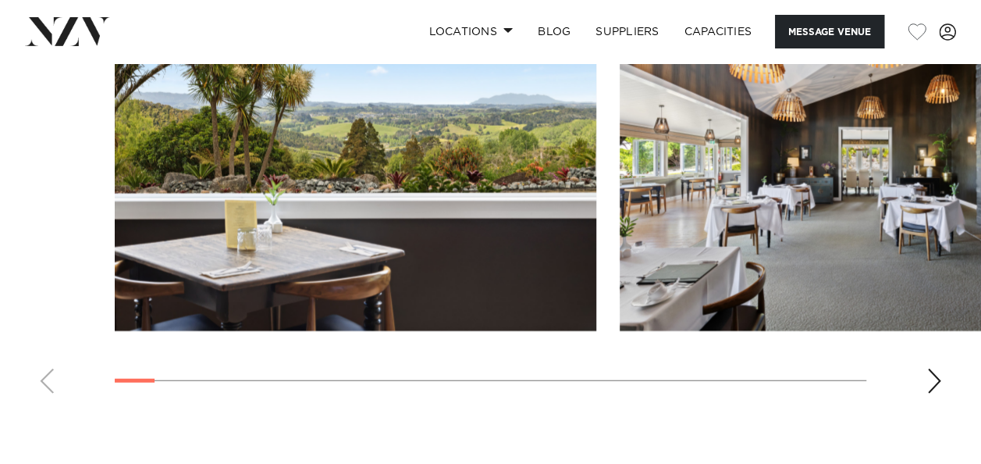
scroll to position [1795, 0]
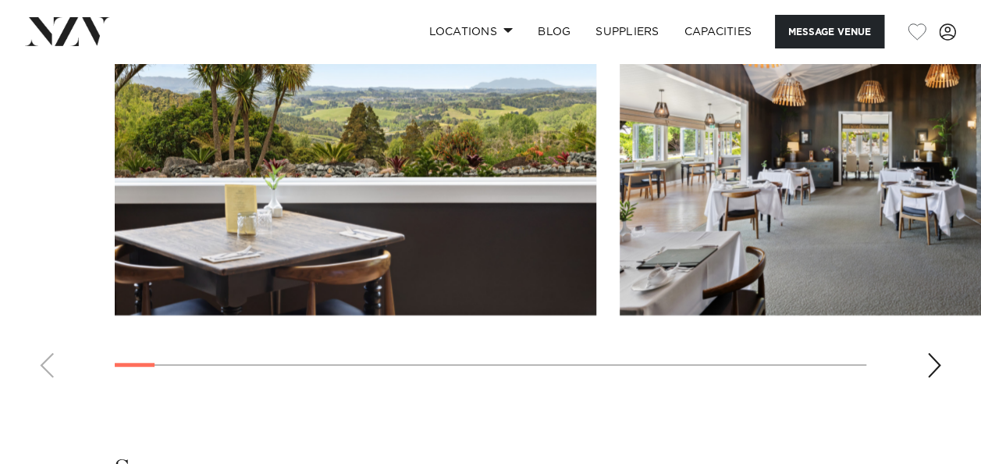
click at [937, 353] on div "Next slide" at bounding box center [934, 365] width 16 height 25
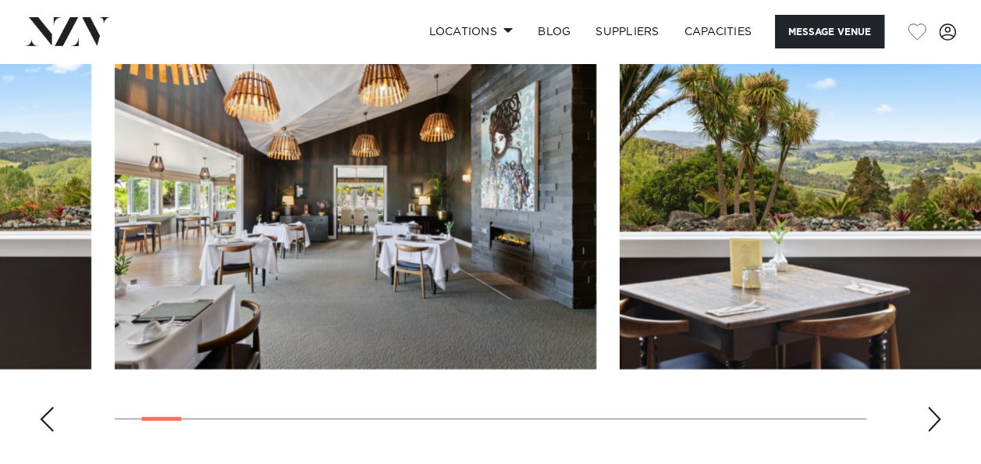
scroll to position [1717, 0]
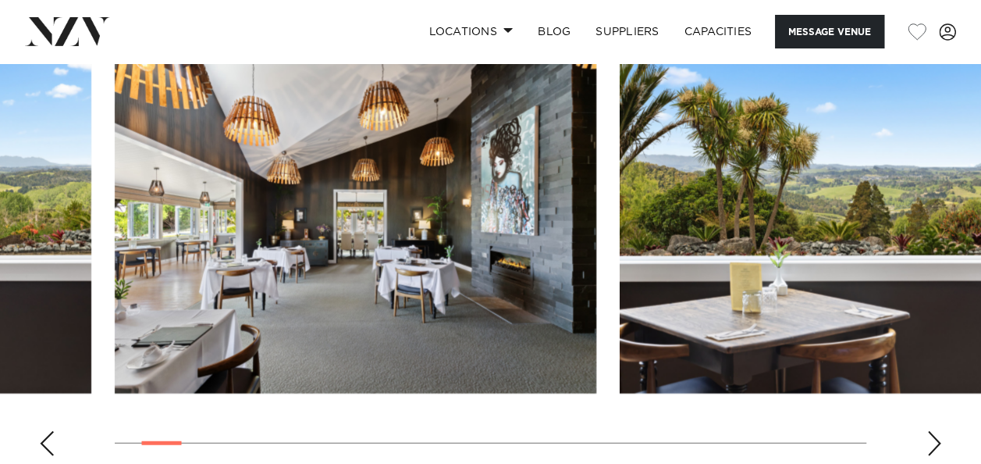
click at [933, 431] on div "Next slide" at bounding box center [934, 443] width 16 height 25
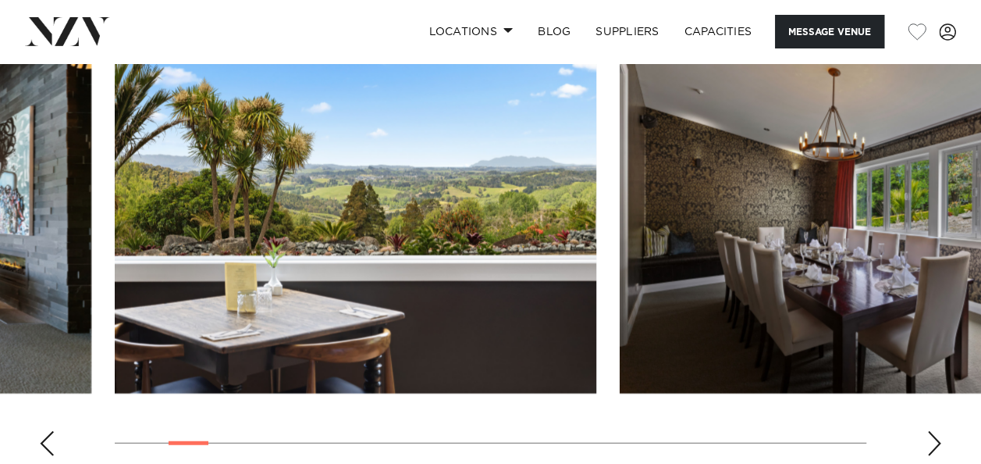
click at [933, 431] on div "Next slide" at bounding box center [934, 443] width 16 height 25
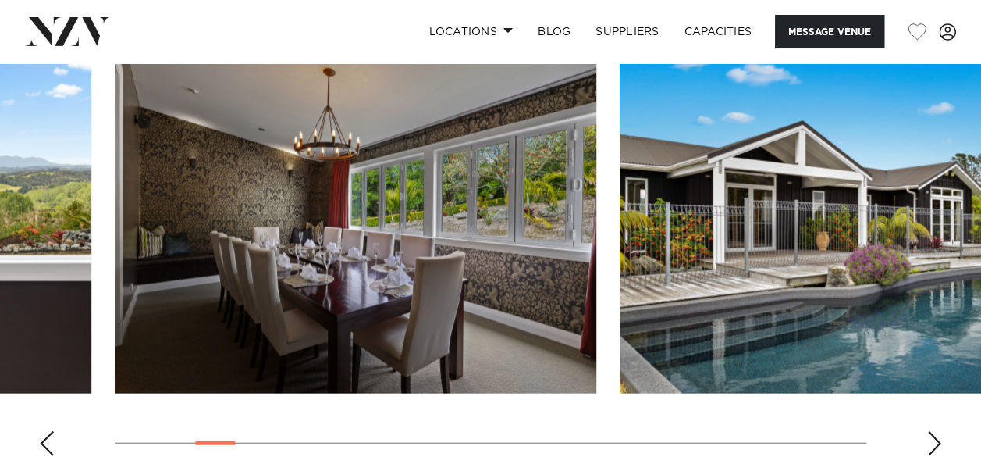
click at [933, 431] on div "Next slide" at bounding box center [934, 443] width 16 height 25
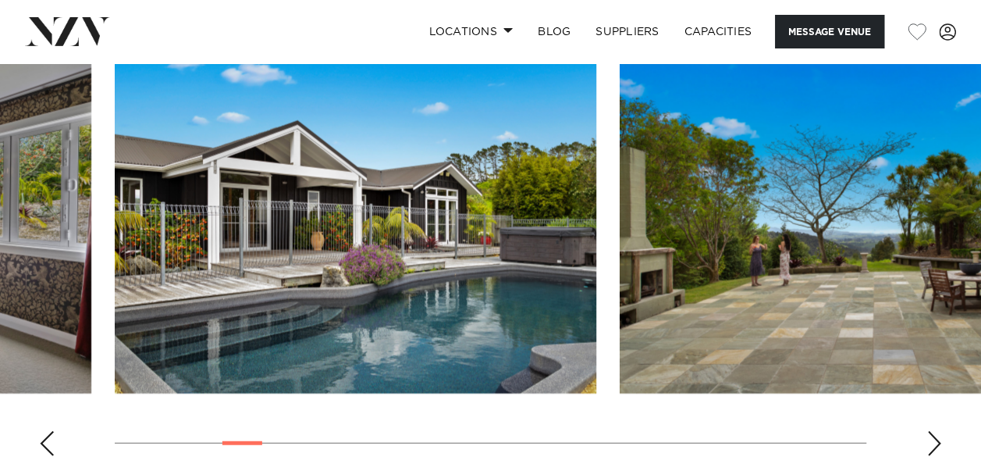
click at [933, 431] on div "Next slide" at bounding box center [934, 443] width 16 height 25
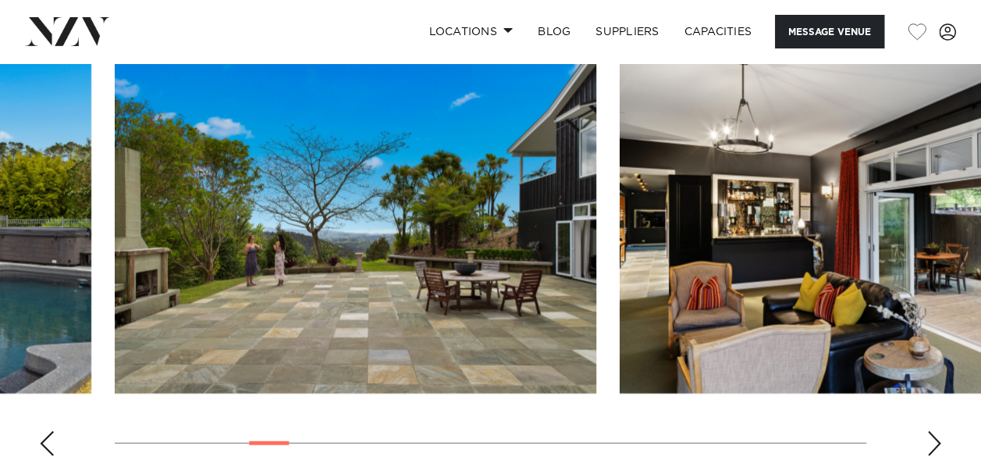
click at [933, 431] on div "Next slide" at bounding box center [934, 443] width 16 height 25
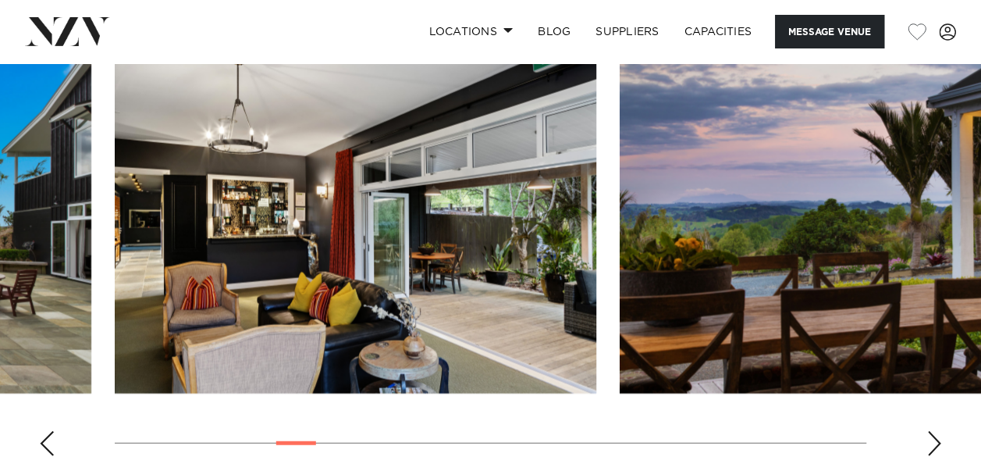
click at [933, 431] on div "Next slide" at bounding box center [934, 443] width 16 height 25
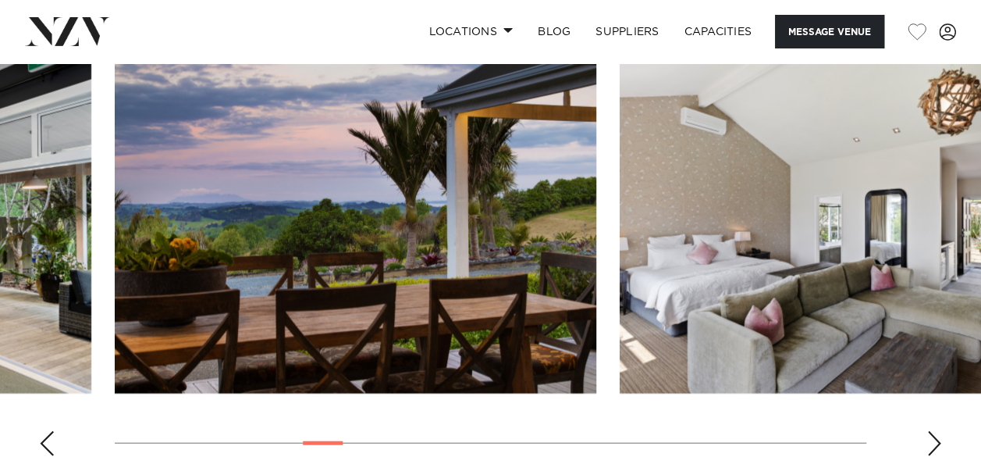
click at [933, 431] on div "Next slide" at bounding box center [934, 443] width 16 height 25
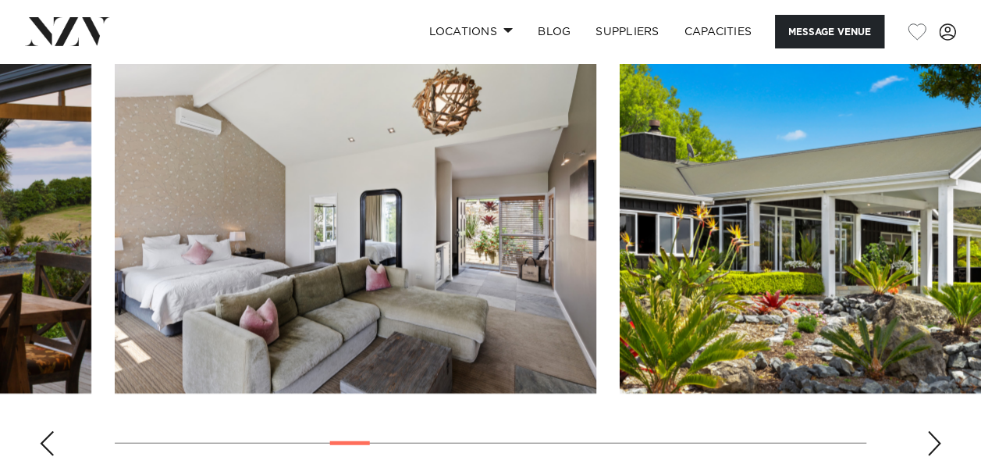
click at [933, 431] on div "Next slide" at bounding box center [934, 443] width 16 height 25
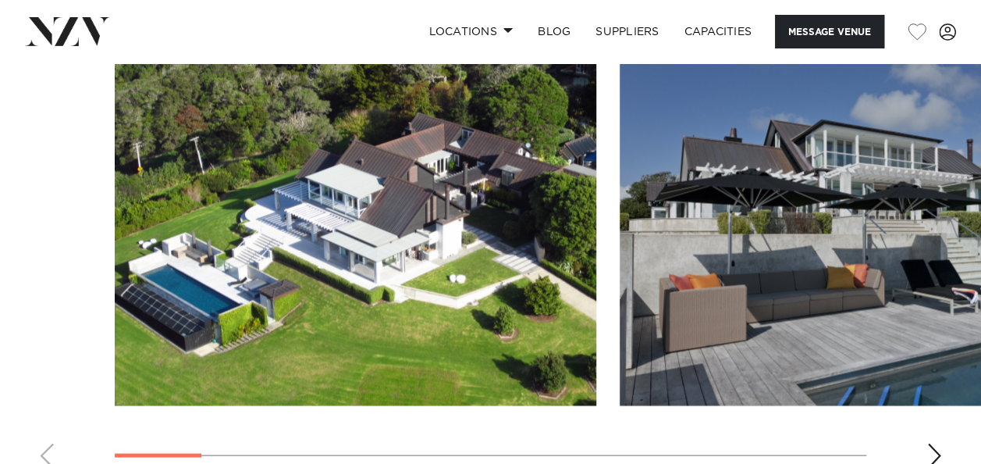
scroll to position [1405, 0]
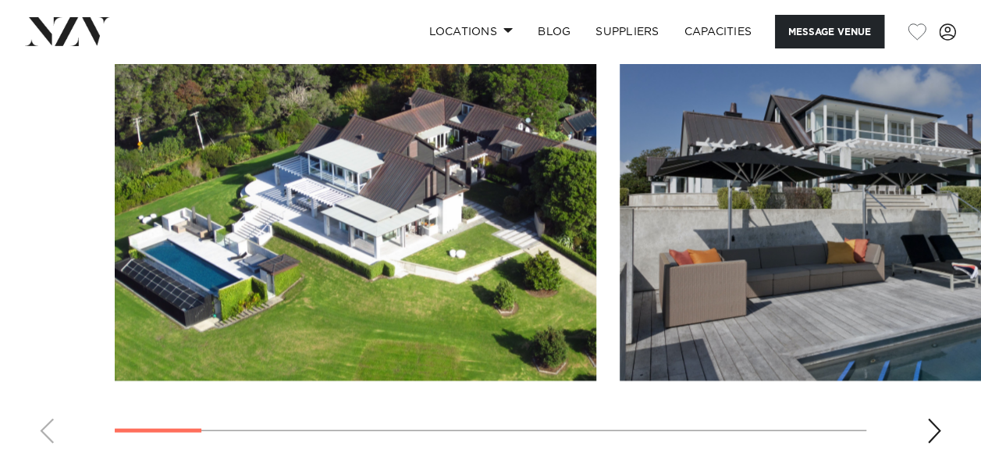
click at [943, 425] on swiper-container at bounding box center [490, 241] width 981 height 428
click at [937, 422] on div "Next slide" at bounding box center [934, 430] width 16 height 25
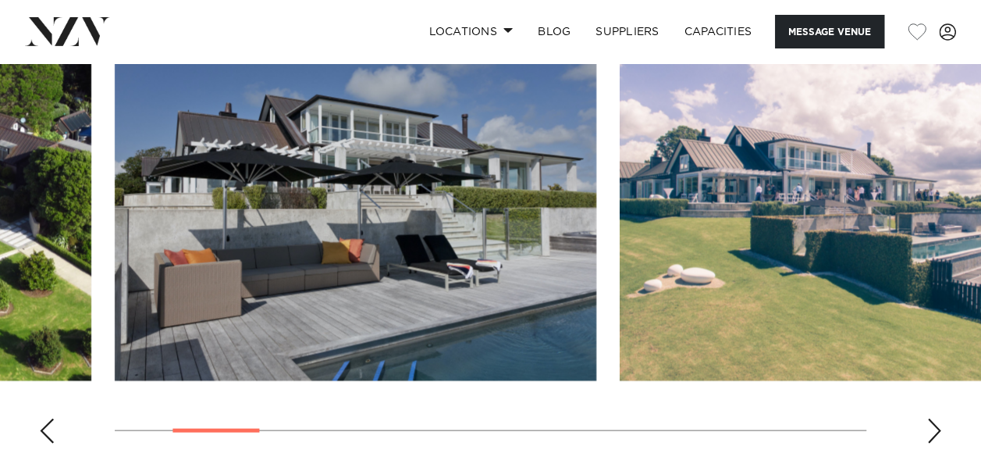
click at [937, 422] on div "Next slide" at bounding box center [934, 430] width 16 height 25
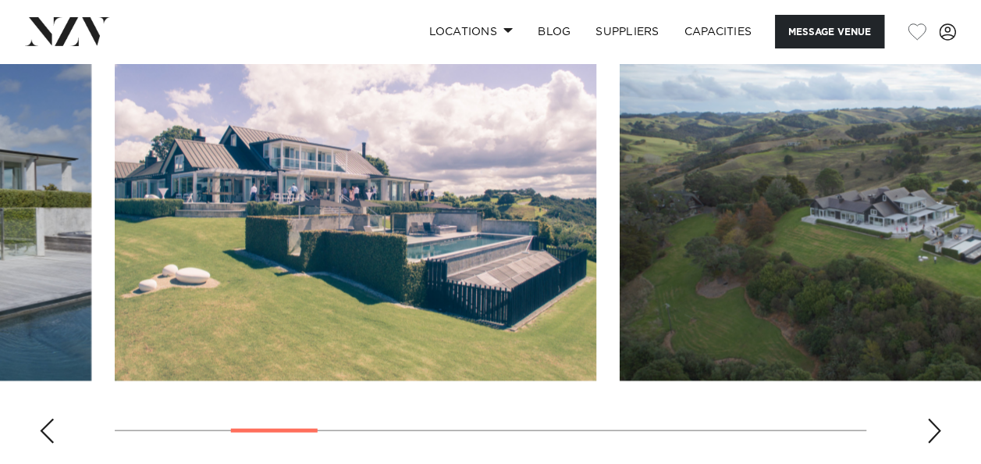
click at [937, 422] on div "Next slide" at bounding box center [934, 430] width 16 height 25
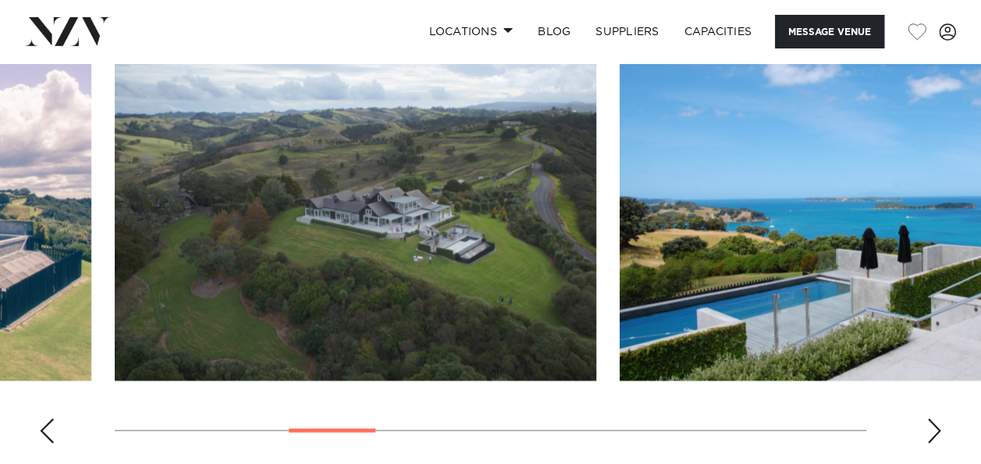
click at [933, 427] on div "Next slide" at bounding box center [934, 430] width 16 height 25
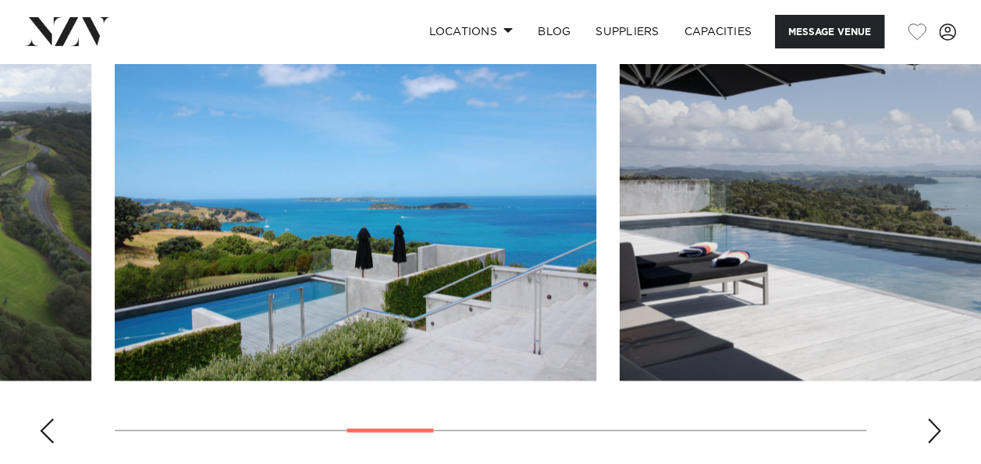
click at [933, 427] on div "Next slide" at bounding box center [934, 430] width 16 height 25
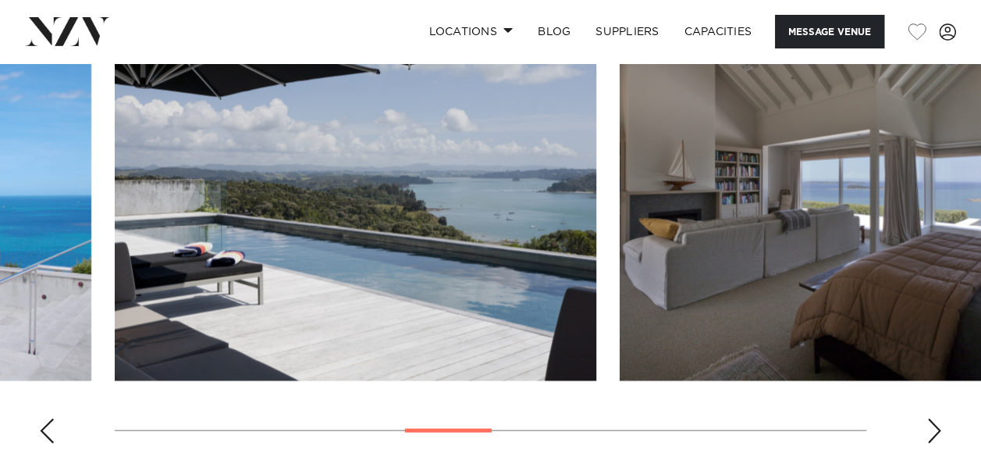
click at [933, 427] on div "Next slide" at bounding box center [934, 430] width 16 height 25
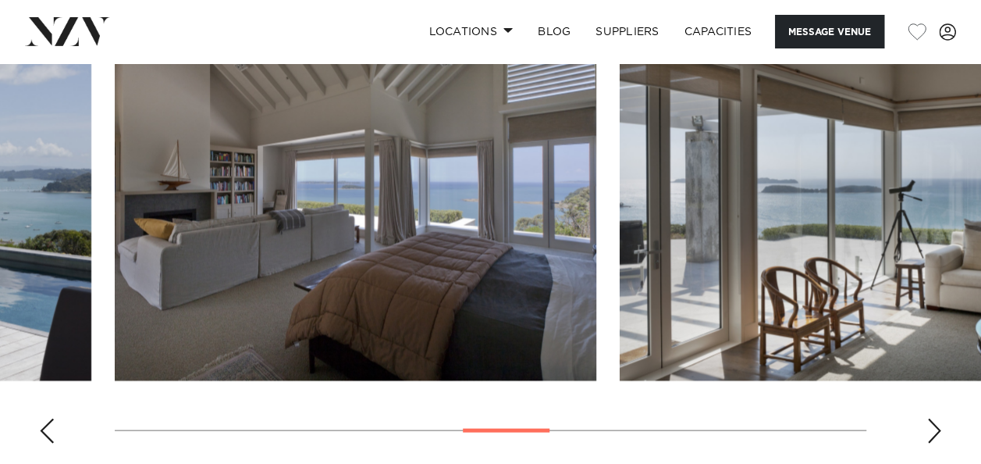
click at [933, 427] on div "Next slide" at bounding box center [934, 430] width 16 height 25
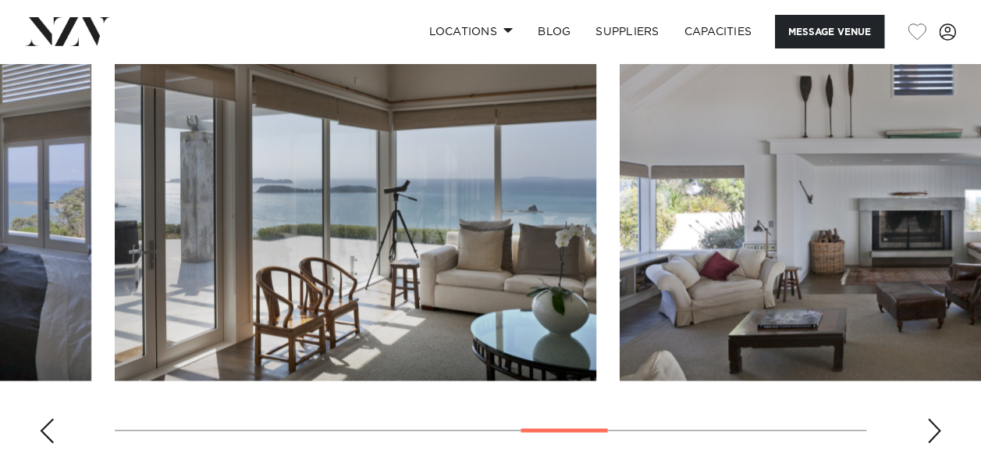
click at [933, 427] on div "Next slide" at bounding box center [934, 430] width 16 height 25
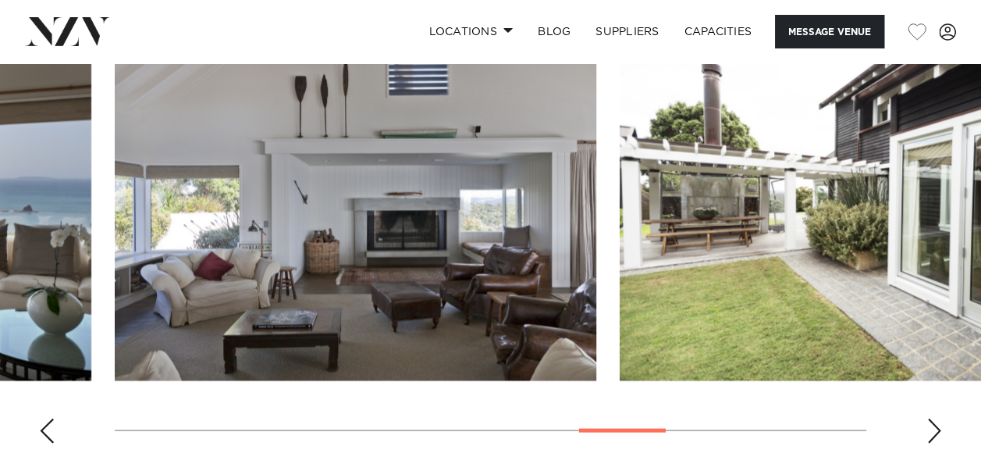
click at [933, 427] on div "Next slide" at bounding box center [934, 430] width 16 height 25
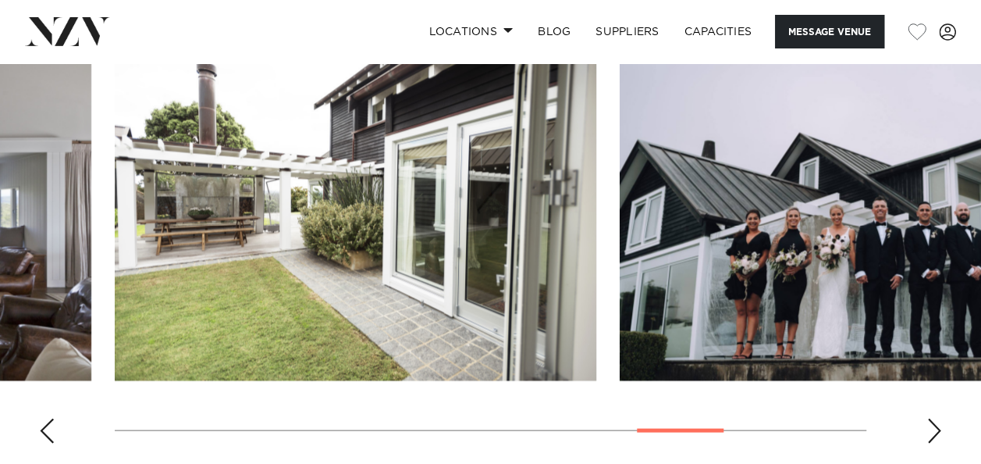
click at [933, 427] on div "Next slide" at bounding box center [934, 430] width 16 height 25
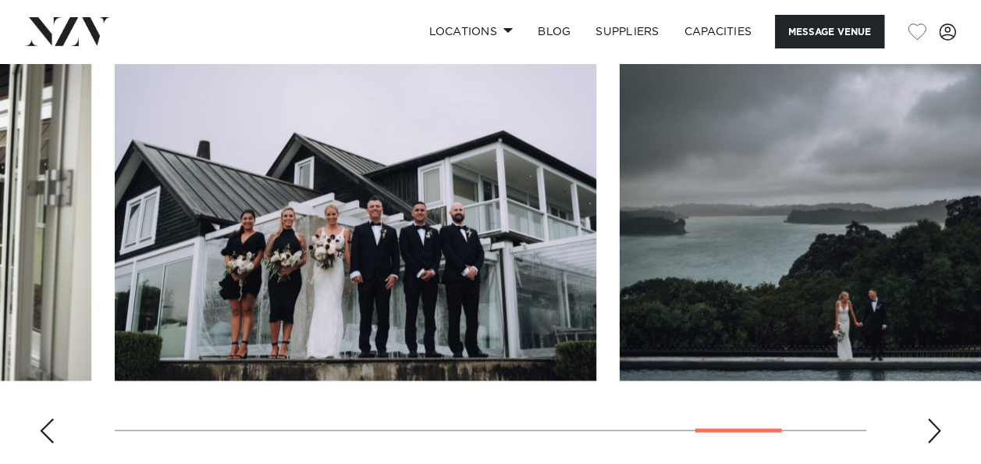
click at [933, 427] on div "Next slide" at bounding box center [934, 430] width 16 height 25
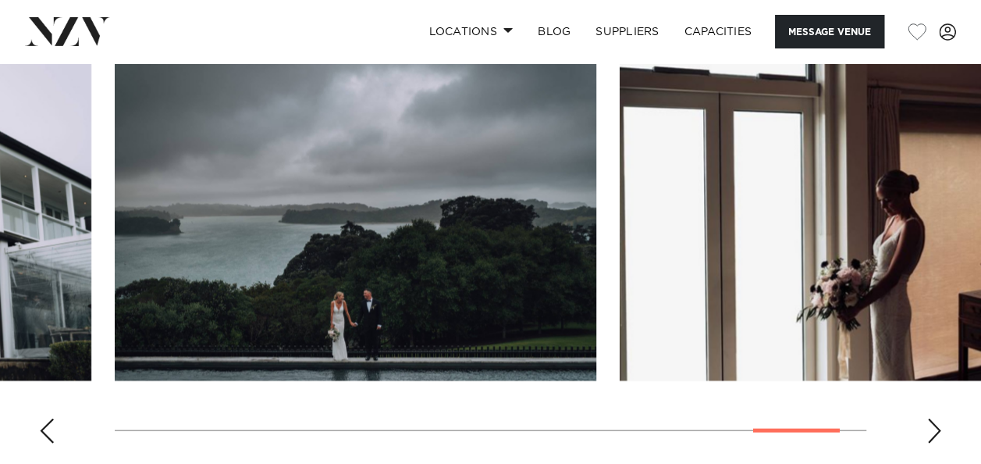
click at [933, 427] on div "Next slide" at bounding box center [934, 430] width 16 height 25
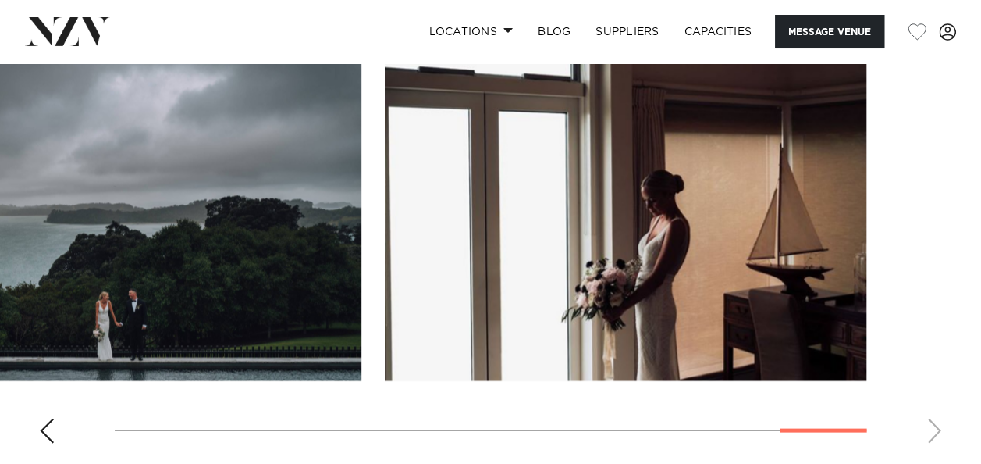
click at [933, 427] on swiper-container at bounding box center [490, 241] width 981 height 428
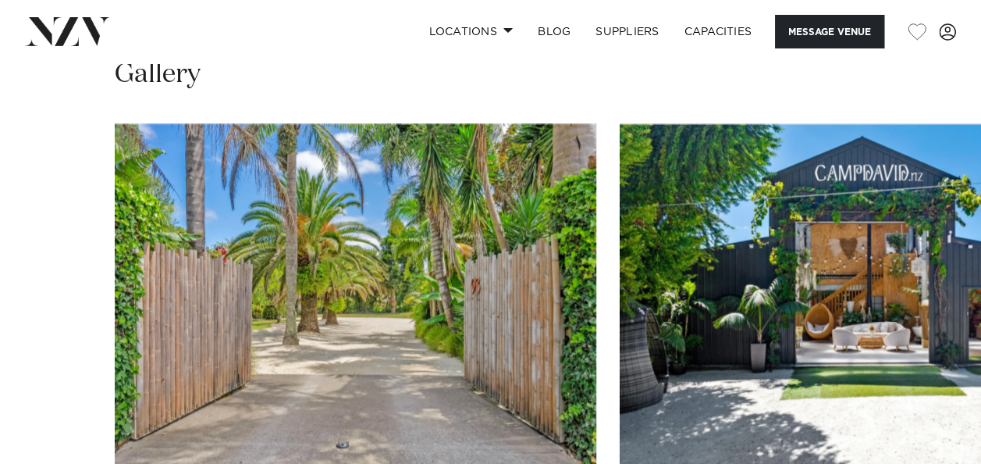
scroll to position [1405, 0]
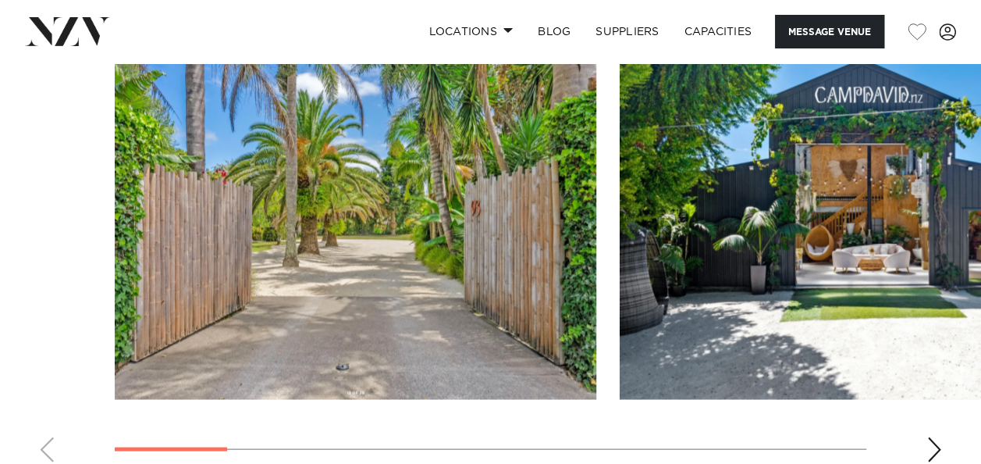
click at [933, 436] on div "Next slide" at bounding box center [934, 448] width 16 height 25
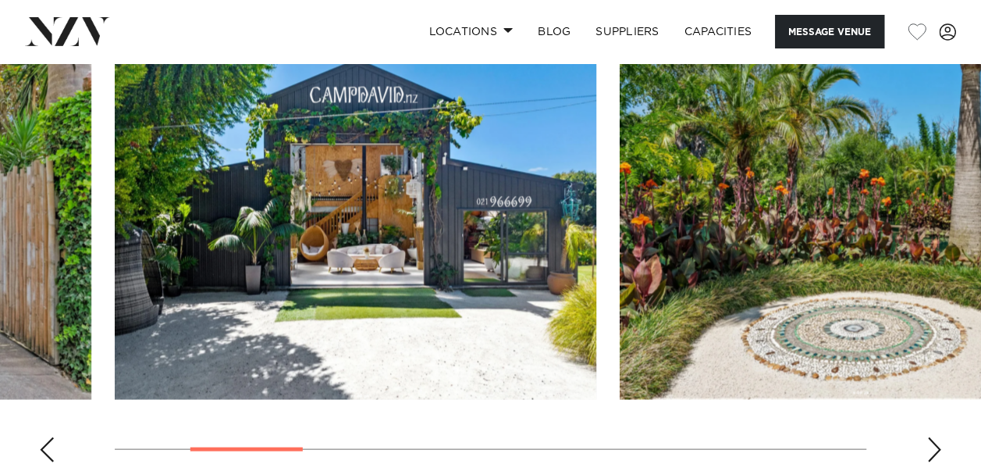
click at [933, 436] on div "Next slide" at bounding box center [934, 448] width 16 height 25
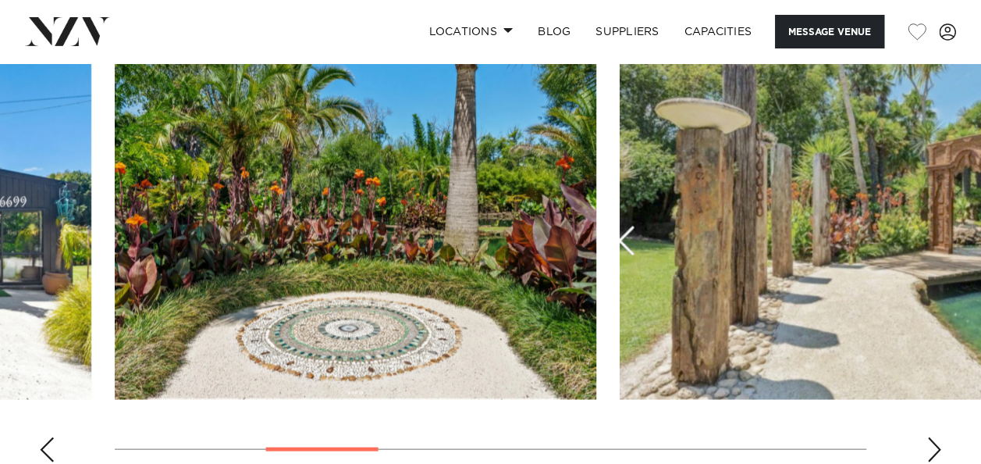
click at [933, 436] on div "Next slide" at bounding box center [934, 448] width 16 height 25
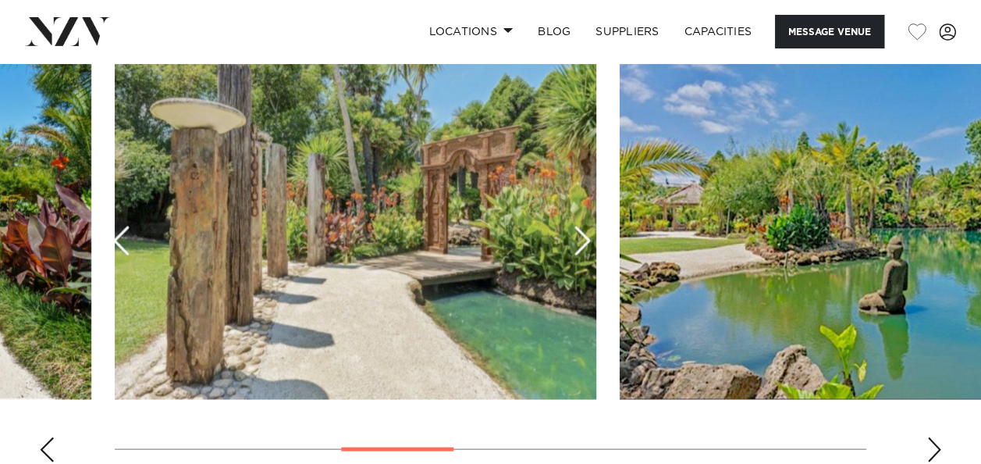
click at [933, 436] on div "Next slide" at bounding box center [934, 448] width 16 height 25
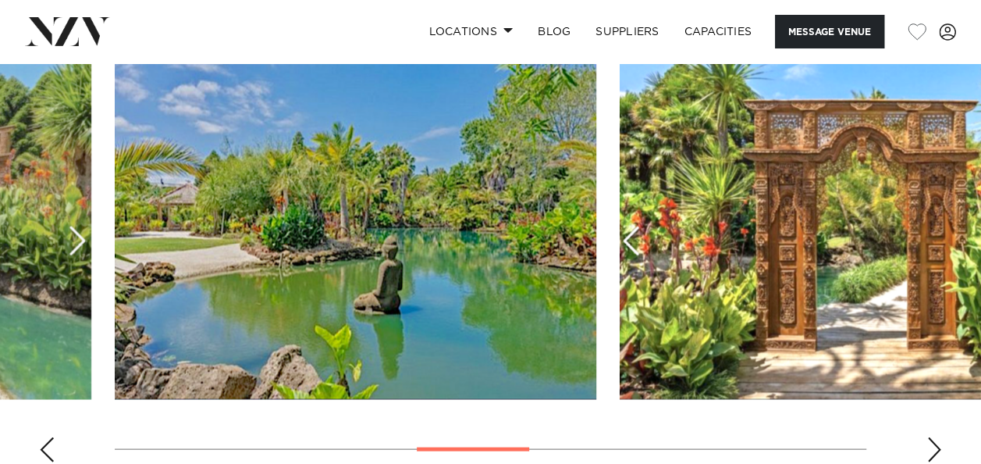
click at [933, 436] on div "Next slide" at bounding box center [934, 448] width 16 height 25
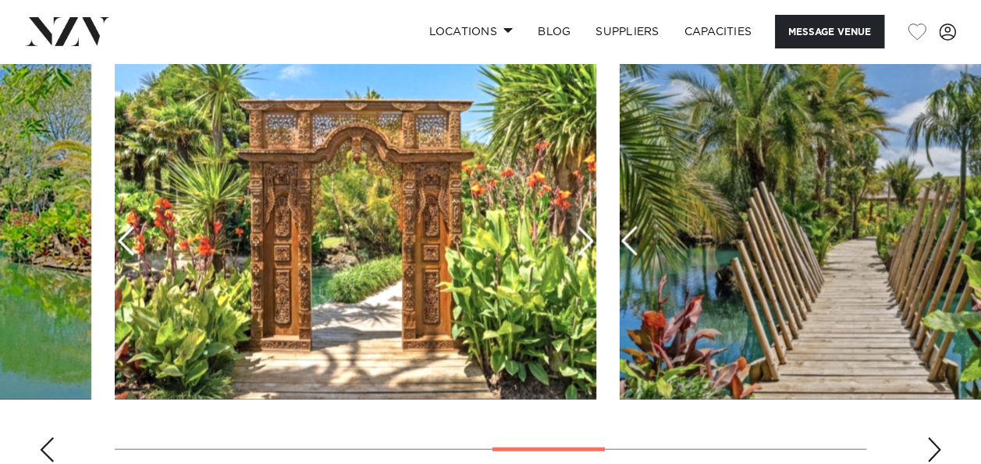
click at [933, 436] on div "Next slide" at bounding box center [934, 448] width 16 height 25
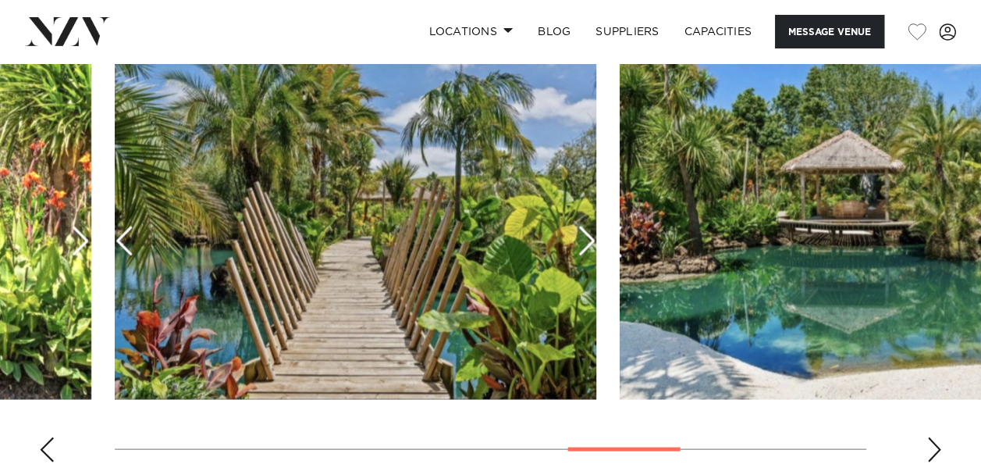
click at [933, 436] on div "Next slide" at bounding box center [934, 448] width 16 height 25
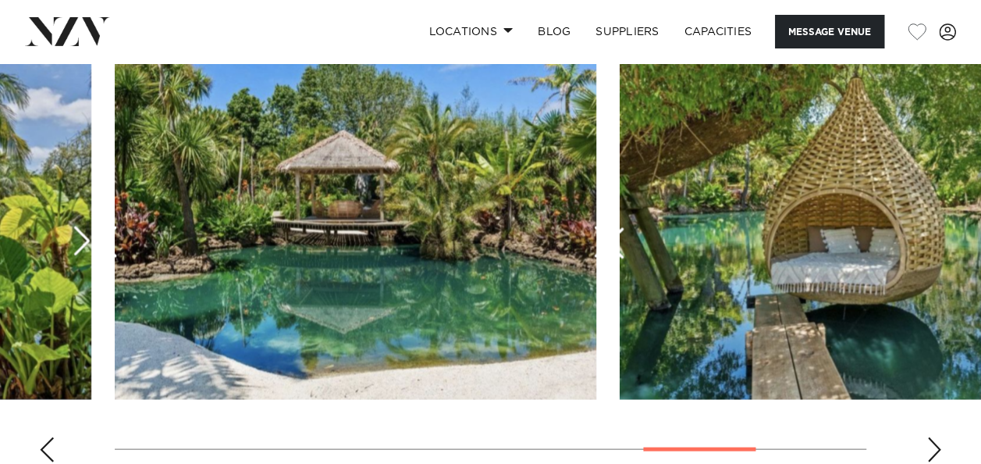
click at [933, 436] on div "Next slide" at bounding box center [934, 448] width 16 height 25
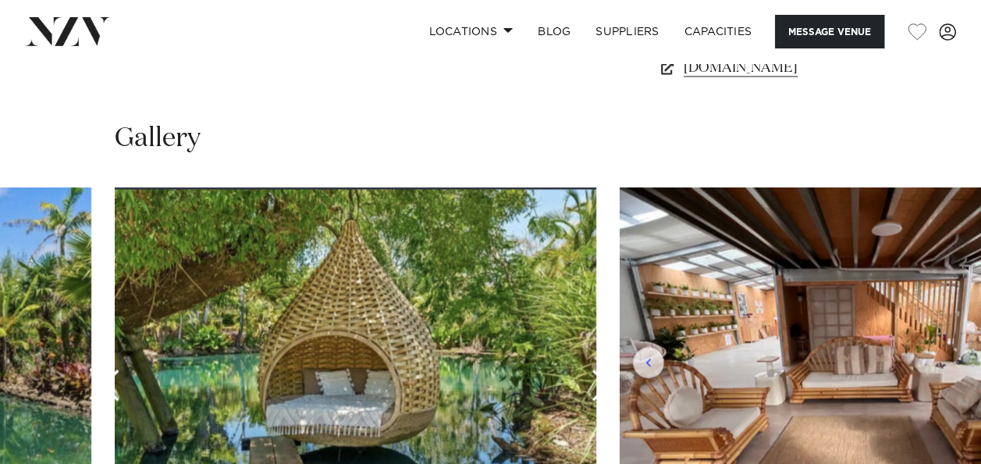
scroll to position [1249, 0]
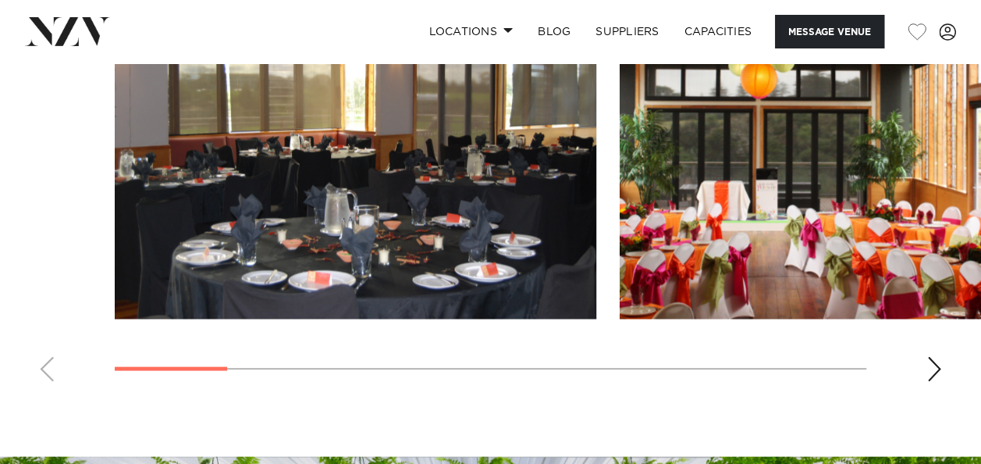
scroll to position [1483, 0]
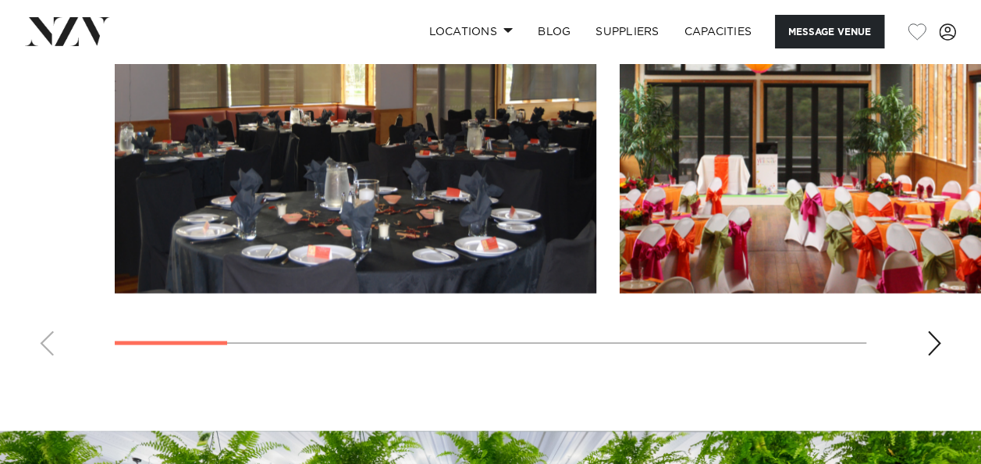
click at [933, 336] on div "Next slide" at bounding box center [934, 343] width 16 height 25
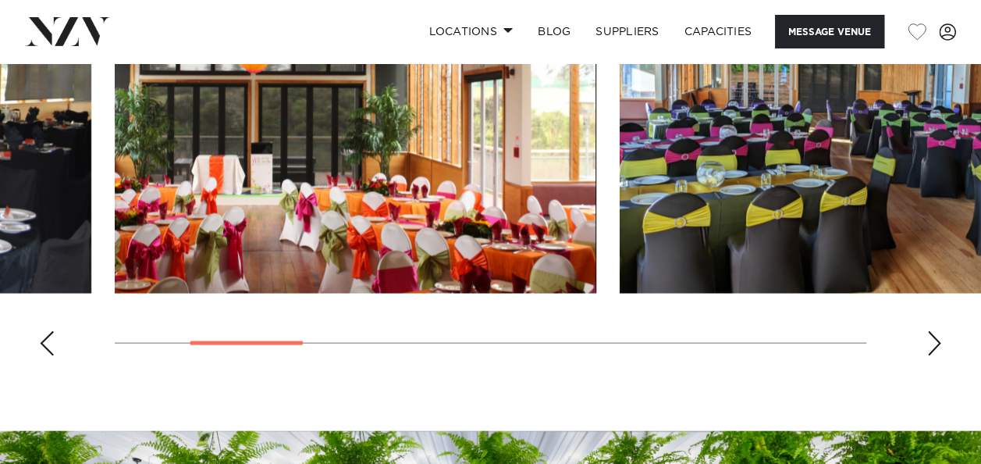
click at [933, 336] on div "Next slide" at bounding box center [934, 343] width 16 height 25
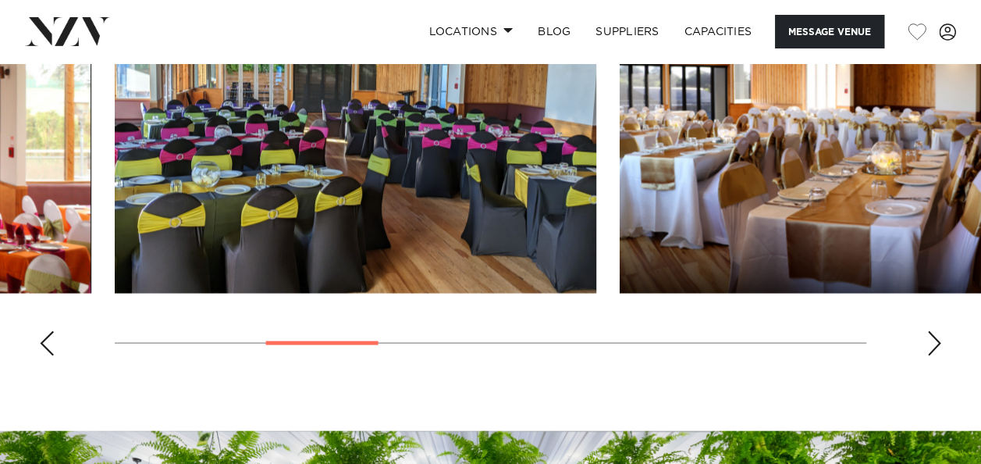
click at [933, 336] on div "Next slide" at bounding box center [934, 343] width 16 height 25
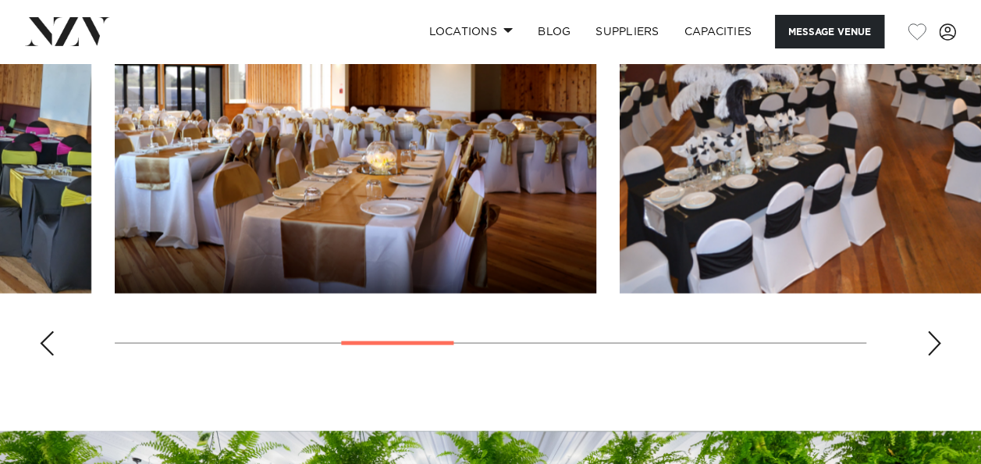
click at [933, 336] on div "Next slide" at bounding box center [934, 343] width 16 height 25
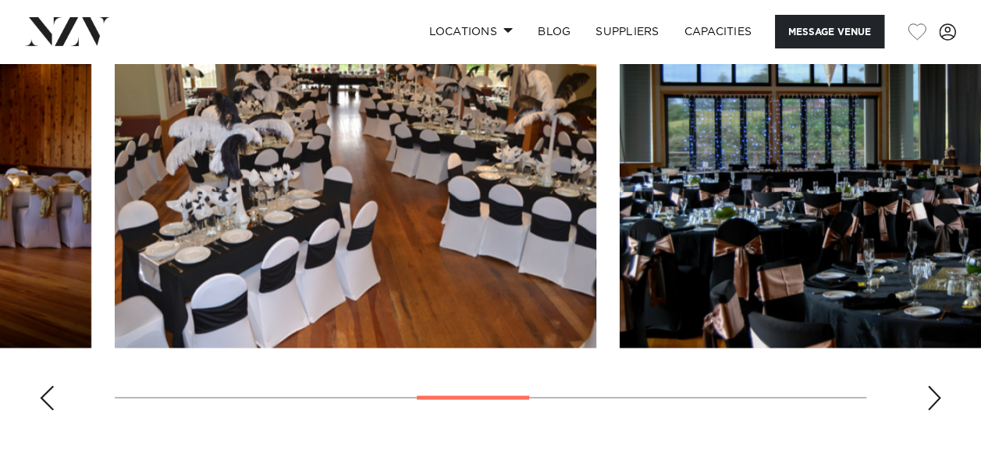
scroll to position [1405, 0]
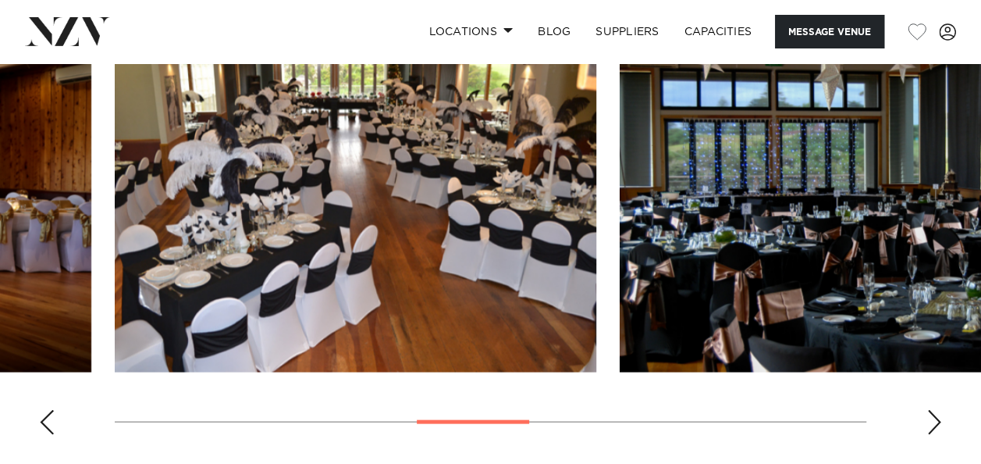
click at [931, 418] on div "Next slide" at bounding box center [934, 421] width 16 height 25
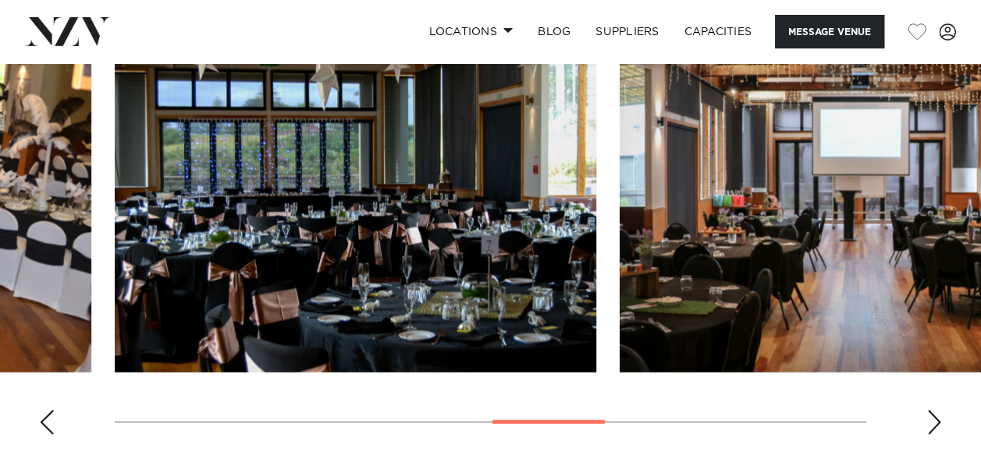
click at [931, 418] on div "Next slide" at bounding box center [934, 421] width 16 height 25
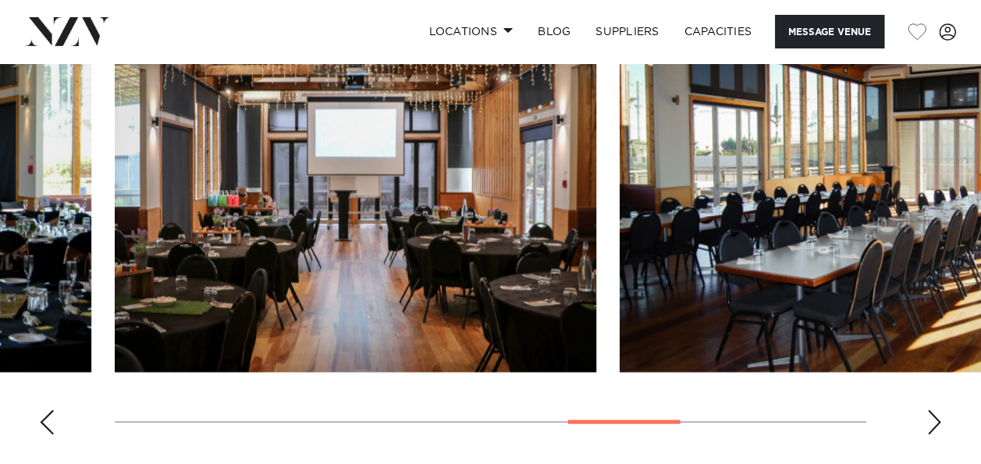
click at [931, 418] on div "Next slide" at bounding box center [934, 421] width 16 height 25
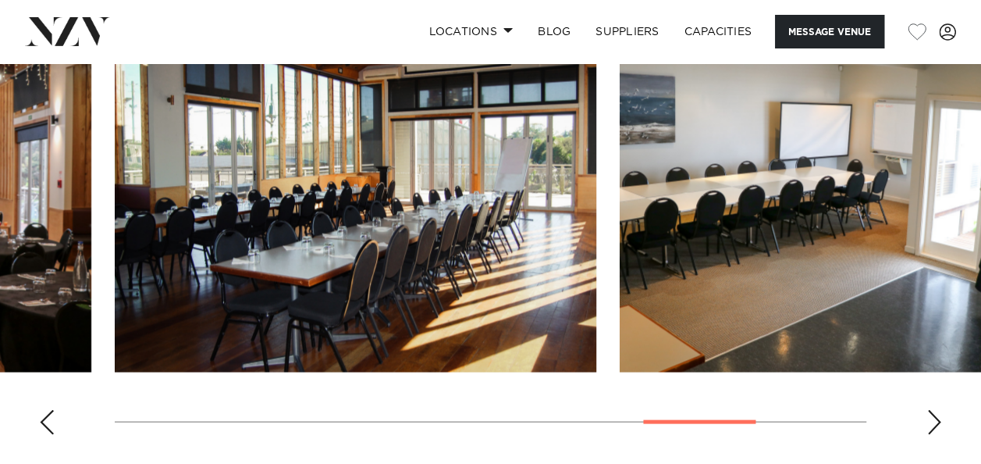
click at [931, 418] on div "Next slide" at bounding box center [934, 421] width 16 height 25
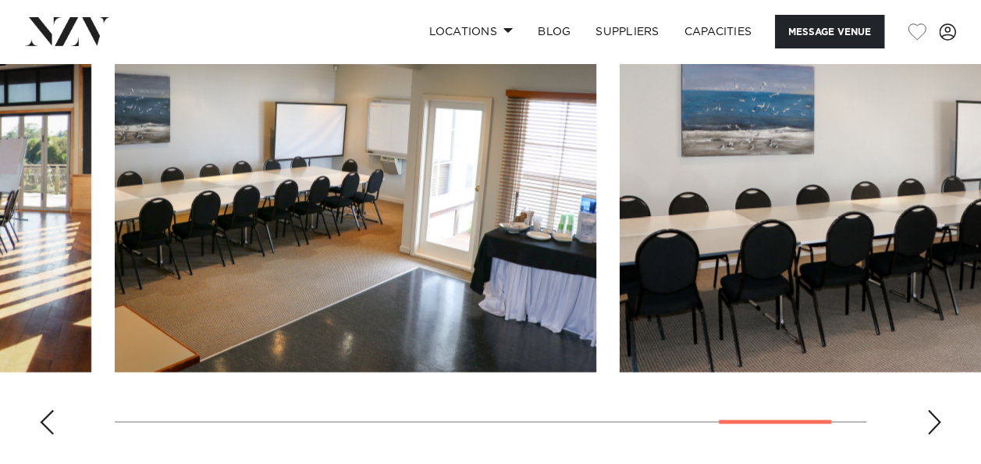
click at [931, 418] on div "Next slide" at bounding box center [934, 421] width 16 height 25
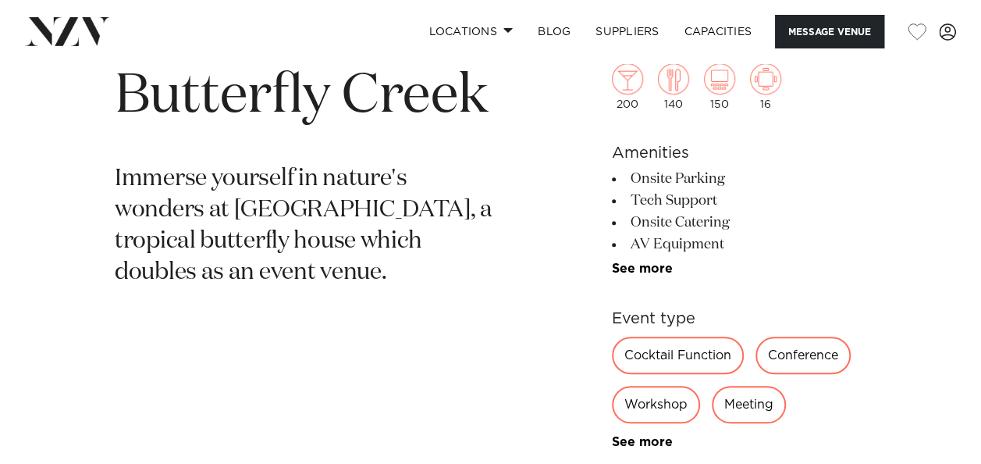
scroll to position [468, 0]
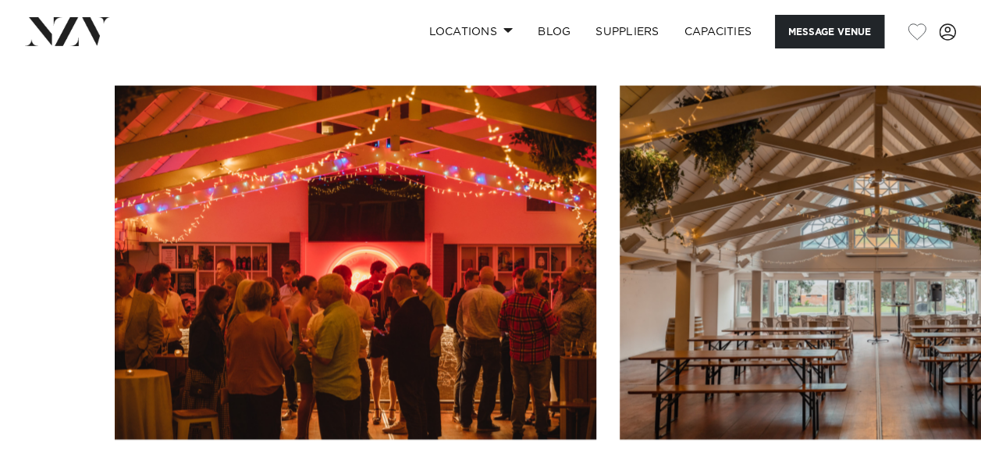
scroll to position [1561, 0]
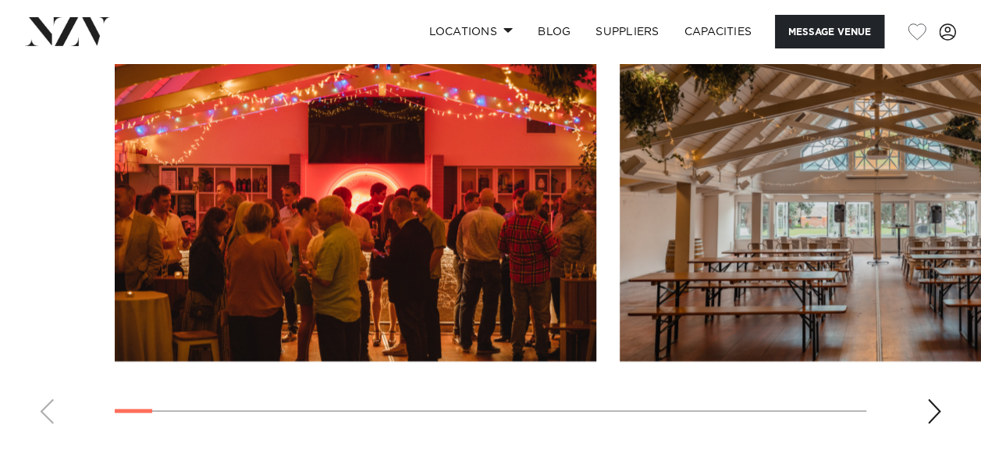
click at [930, 399] on div "Next slide" at bounding box center [934, 411] width 16 height 25
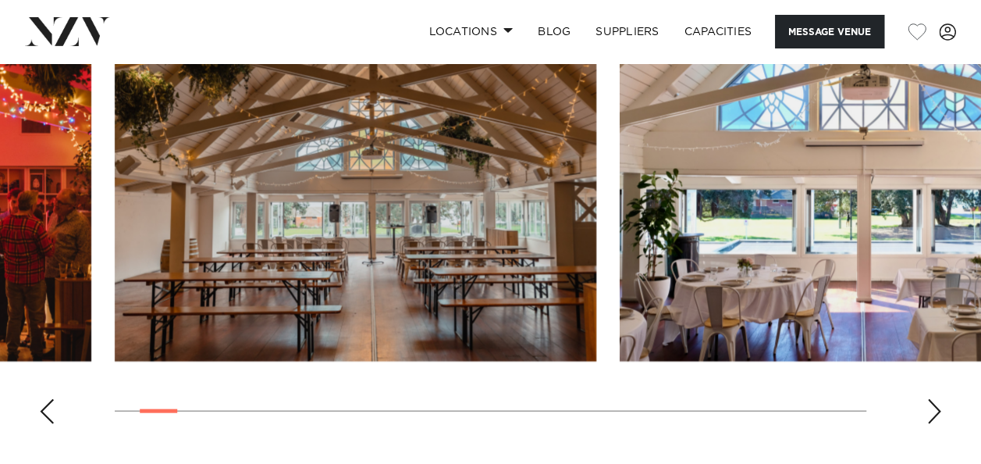
click at [930, 399] on div "Next slide" at bounding box center [934, 411] width 16 height 25
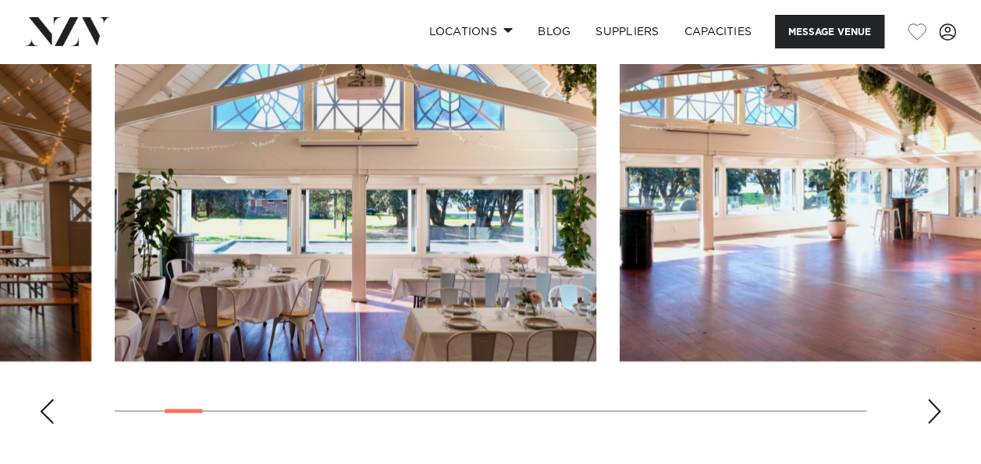
click at [930, 399] on div "Next slide" at bounding box center [934, 411] width 16 height 25
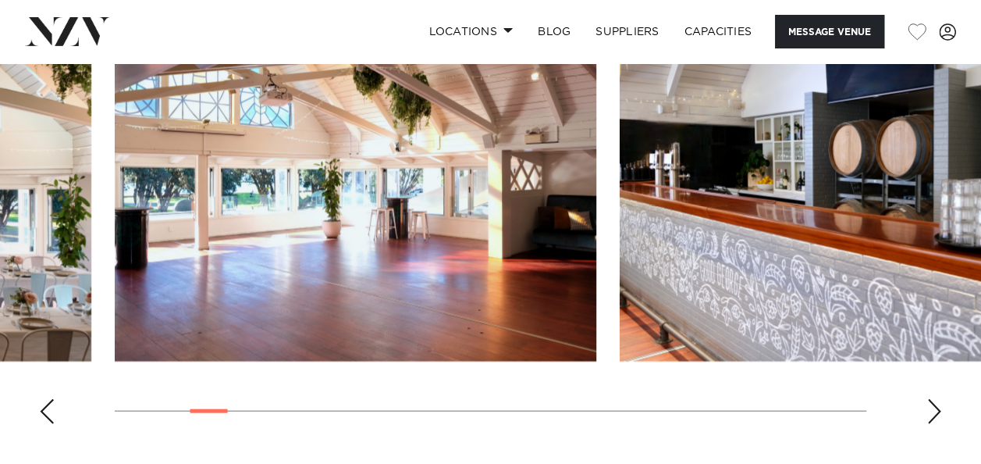
click at [930, 399] on div "Next slide" at bounding box center [934, 411] width 16 height 25
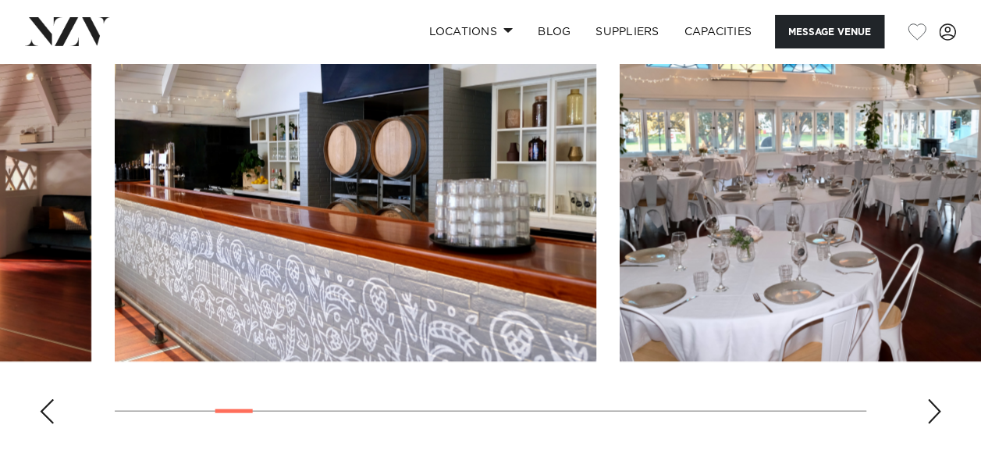
click at [930, 399] on div "Next slide" at bounding box center [934, 411] width 16 height 25
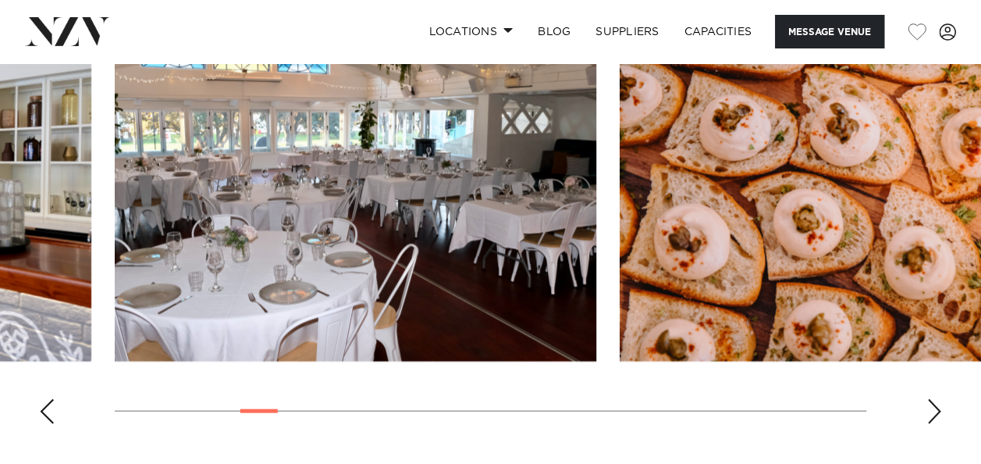
click at [930, 399] on div "Next slide" at bounding box center [934, 411] width 16 height 25
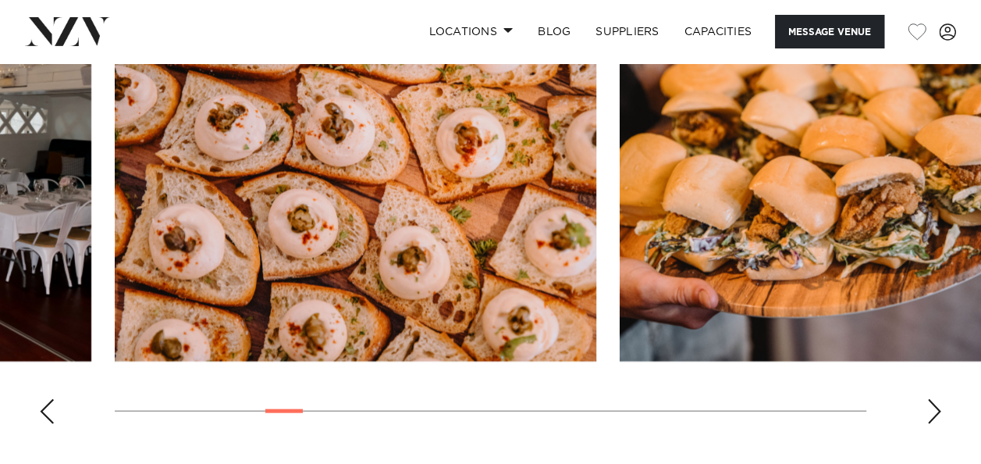
click at [930, 399] on div "Next slide" at bounding box center [934, 411] width 16 height 25
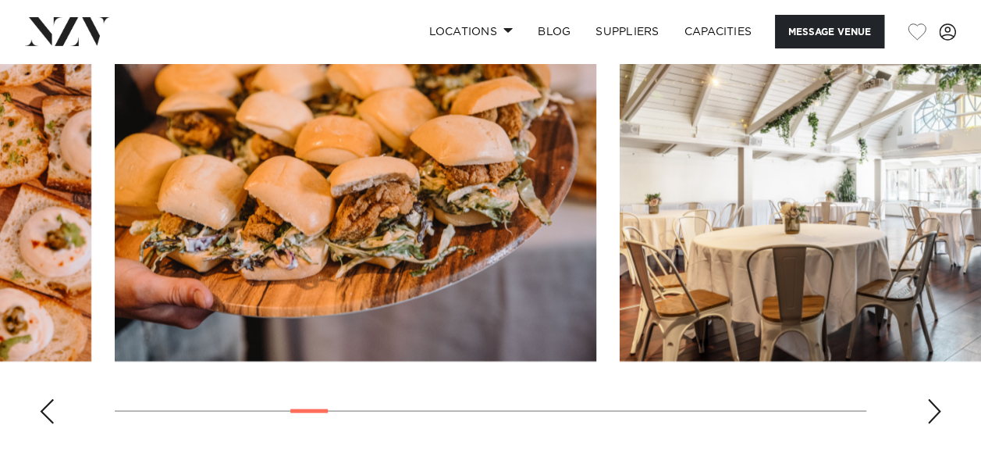
click at [930, 399] on div "Next slide" at bounding box center [934, 411] width 16 height 25
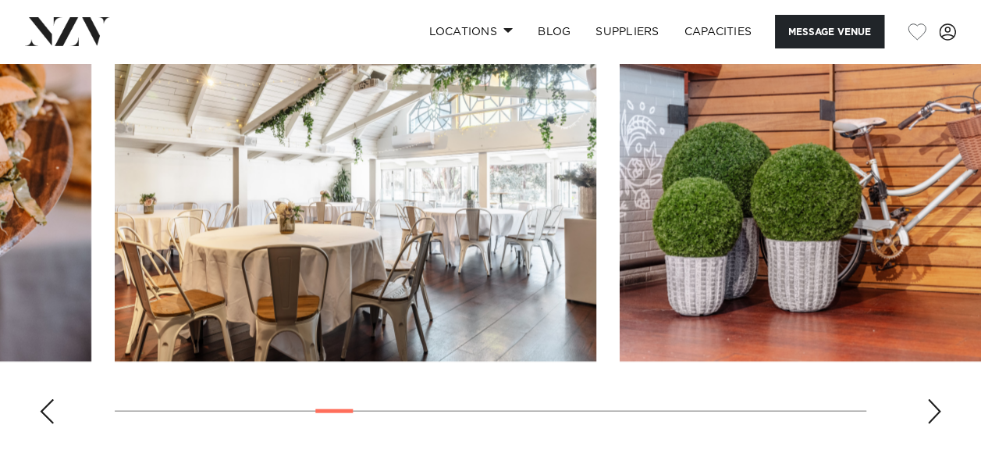
click at [930, 399] on div "Next slide" at bounding box center [934, 411] width 16 height 25
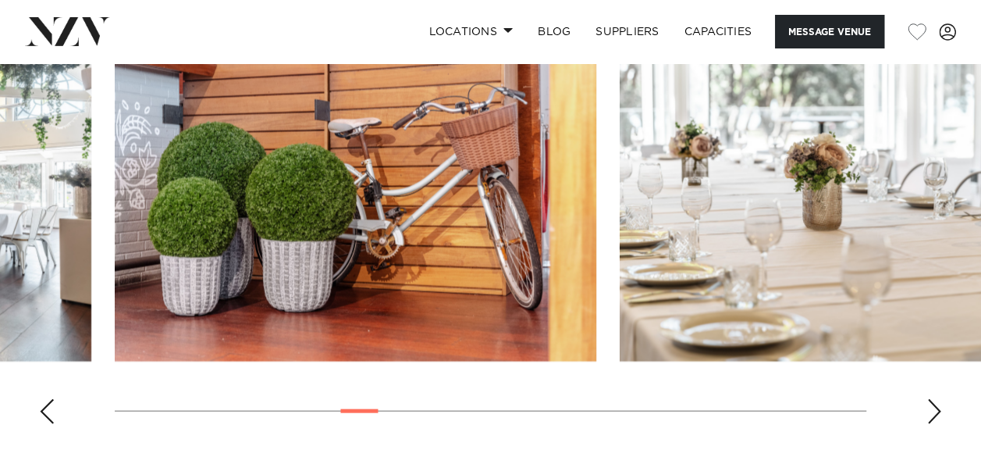
click at [930, 399] on div "Next slide" at bounding box center [934, 411] width 16 height 25
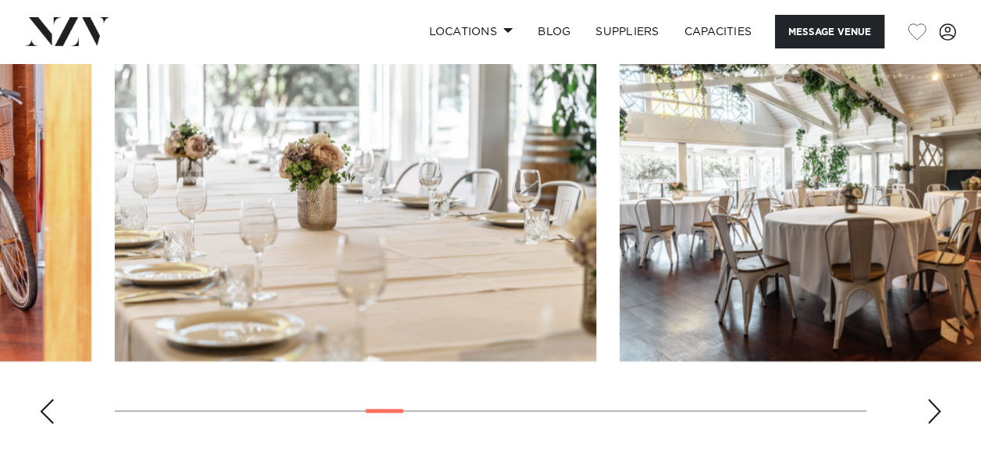
click at [930, 399] on div "Next slide" at bounding box center [934, 411] width 16 height 25
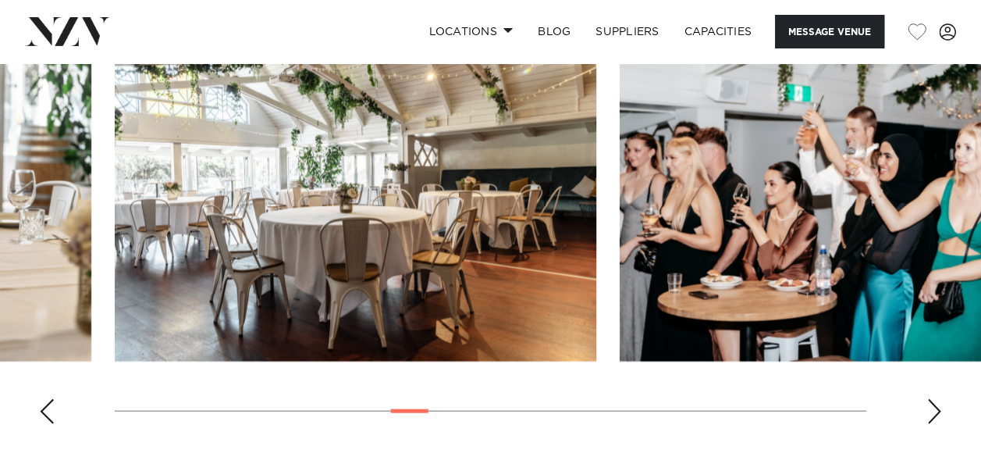
click at [930, 399] on div "Next slide" at bounding box center [934, 411] width 16 height 25
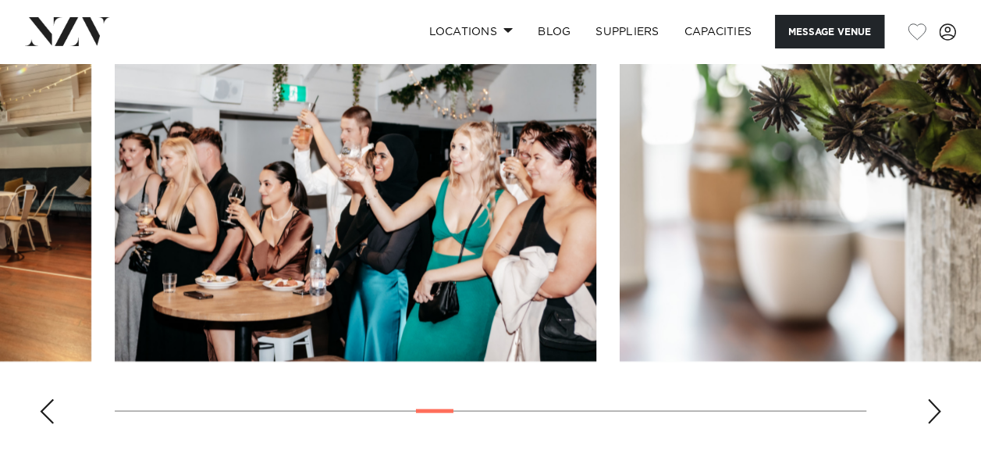
click at [930, 399] on div "Next slide" at bounding box center [934, 411] width 16 height 25
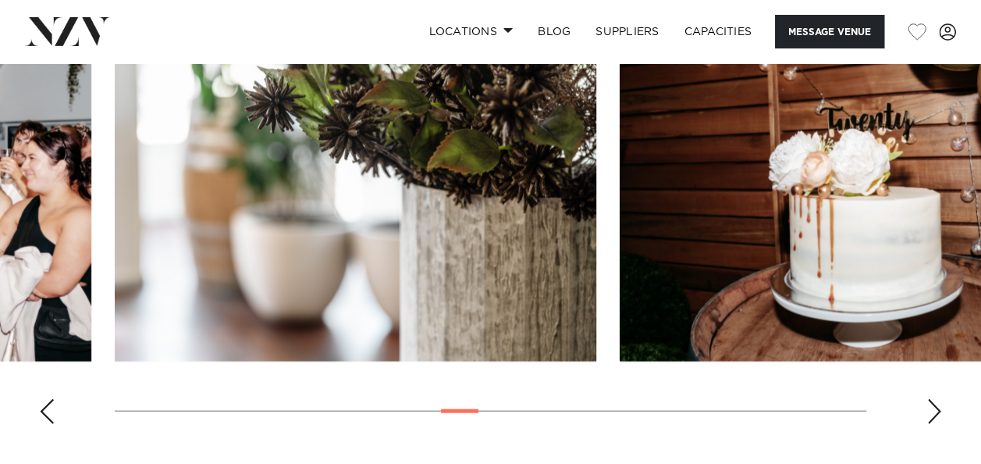
click at [930, 399] on div "Next slide" at bounding box center [934, 411] width 16 height 25
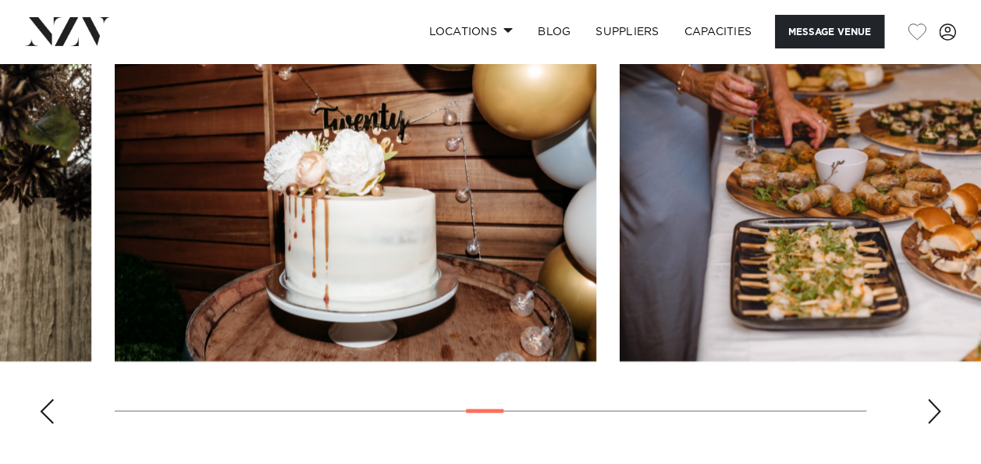
click at [930, 399] on div "Next slide" at bounding box center [934, 411] width 16 height 25
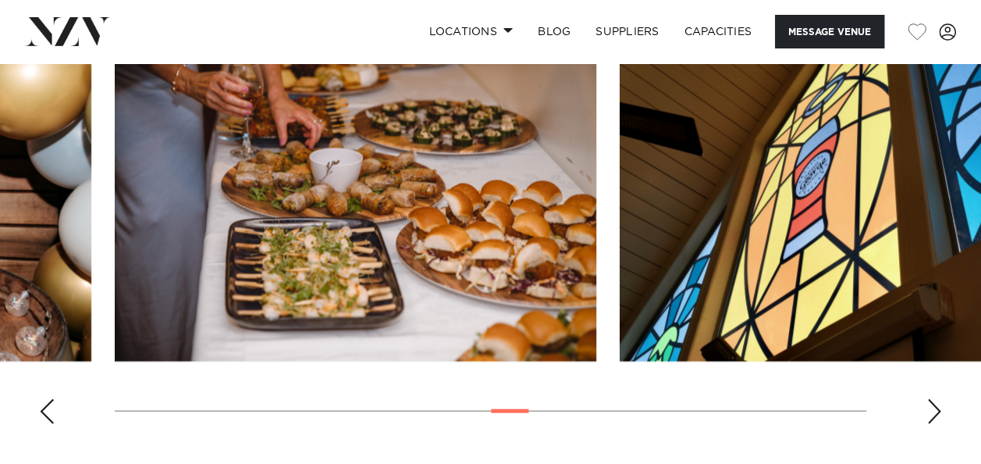
click at [930, 399] on div "Next slide" at bounding box center [934, 411] width 16 height 25
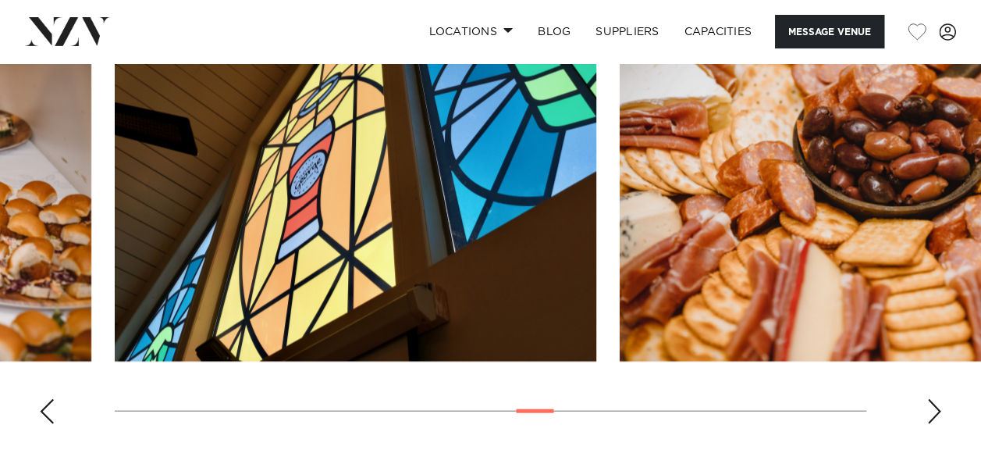
click at [930, 399] on div "Next slide" at bounding box center [934, 411] width 16 height 25
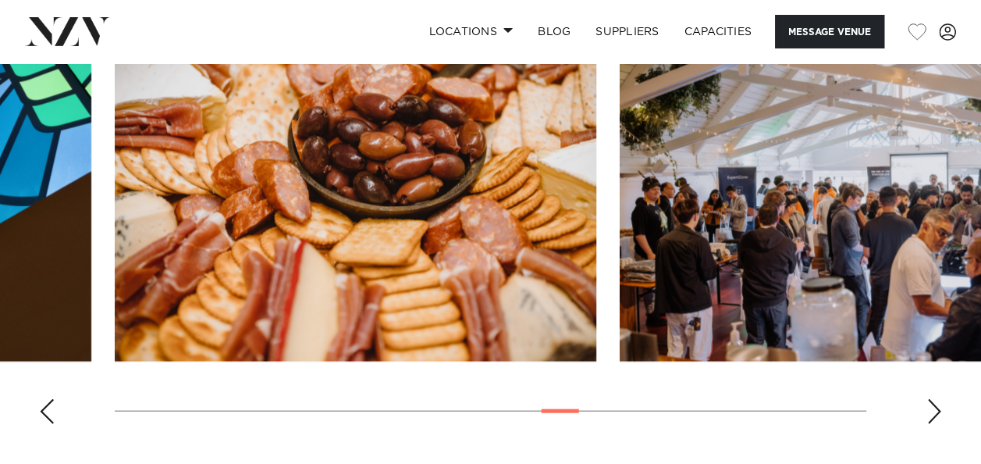
click at [930, 399] on div "Next slide" at bounding box center [934, 411] width 16 height 25
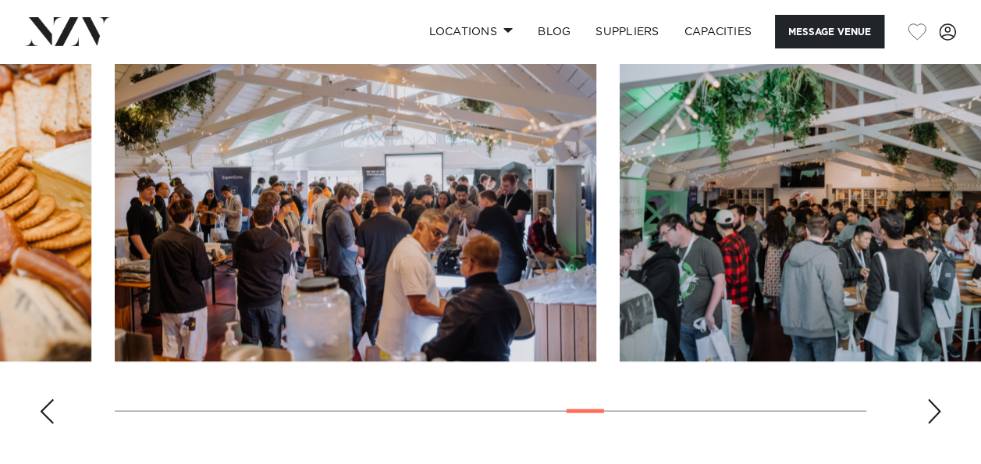
click at [930, 399] on div "Next slide" at bounding box center [934, 411] width 16 height 25
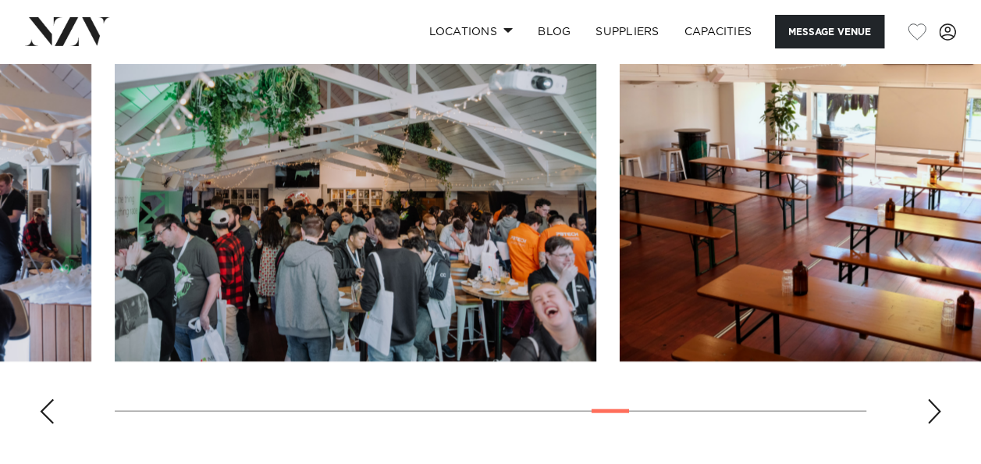
click at [930, 399] on div "Next slide" at bounding box center [934, 411] width 16 height 25
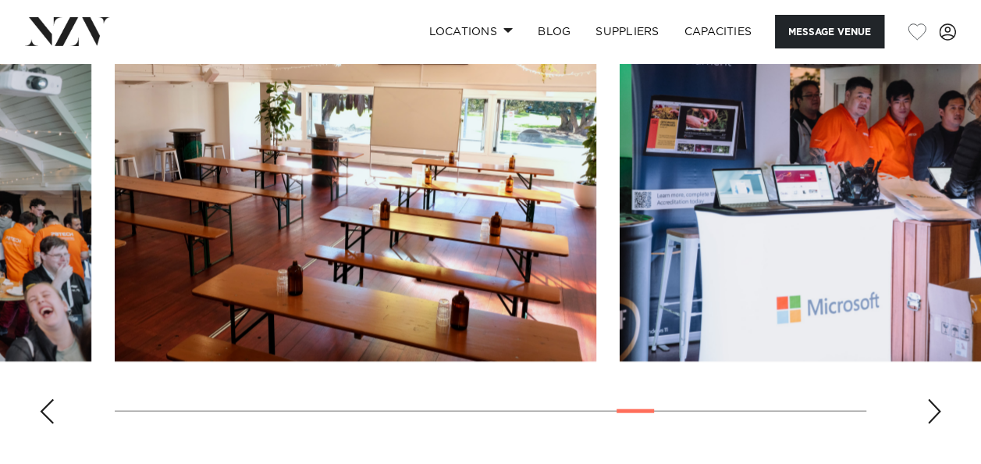
click at [930, 399] on div "Next slide" at bounding box center [934, 411] width 16 height 25
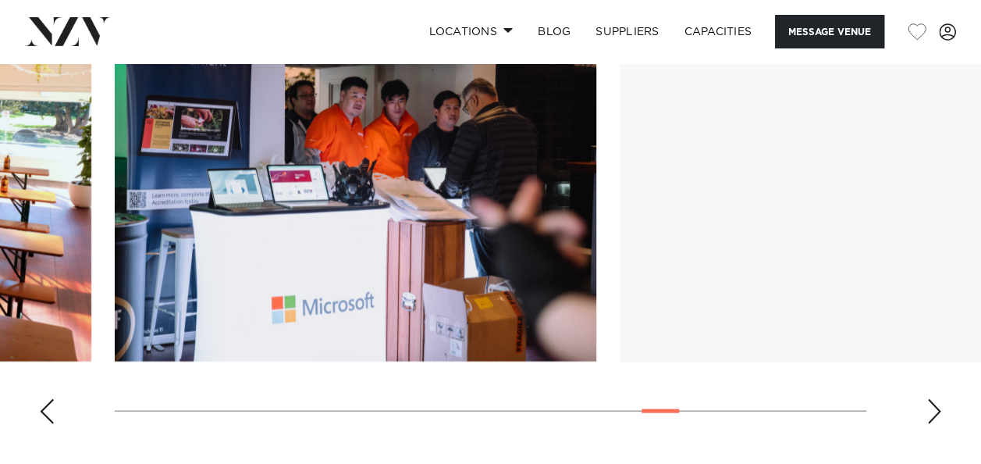
click at [930, 399] on div "Next slide" at bounding box center [934, 411] width 16 height 25
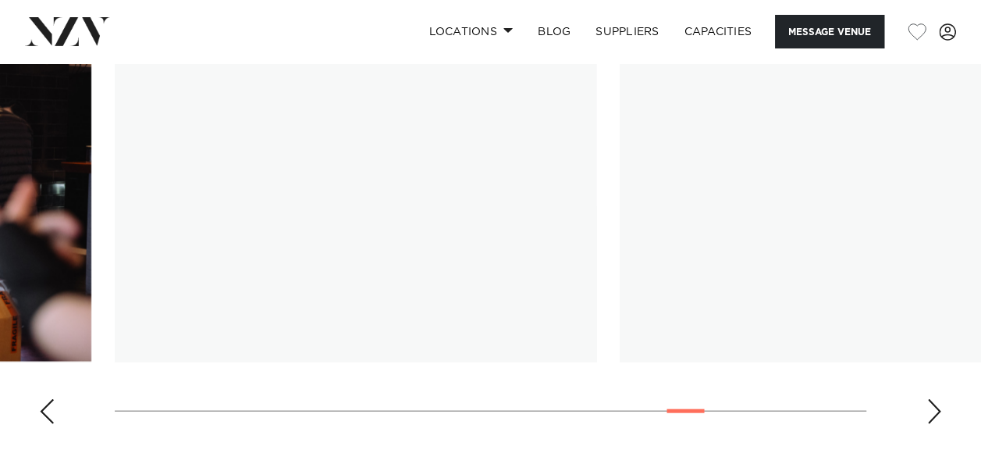
click at [930, 399] on div "Next slide" at bounding box center [934, 411] width 16 height 25
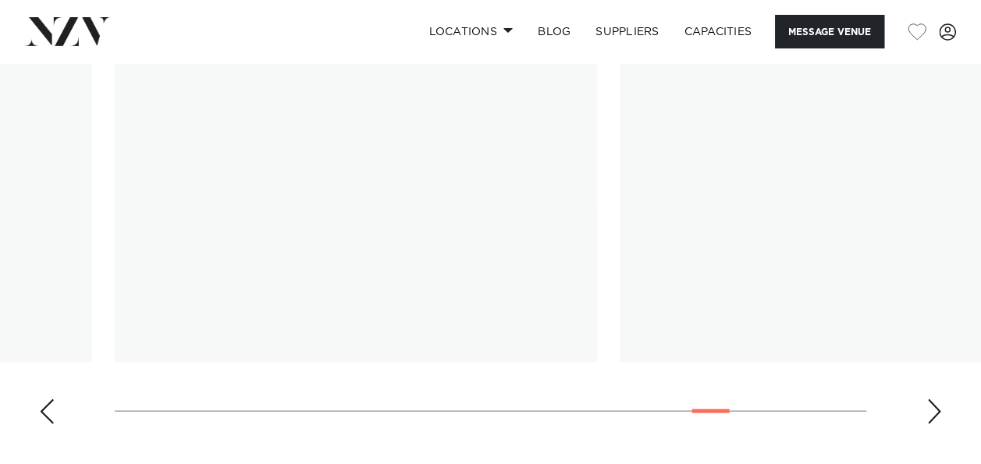
click at [930, 399] on div "Next slide" at bounding box center [934, 411] width 16 height 25
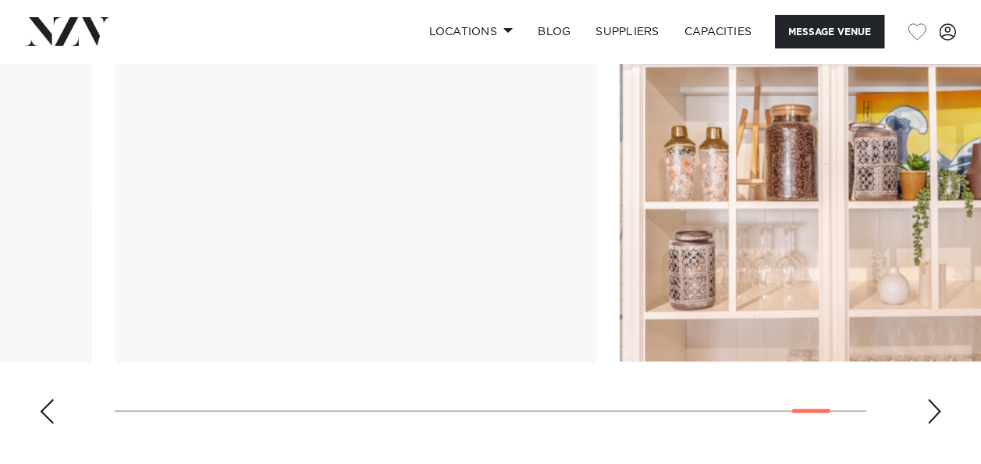
click at [930, 399] on div "Next slide" at bounding box center [934, 411] width 16 height 25
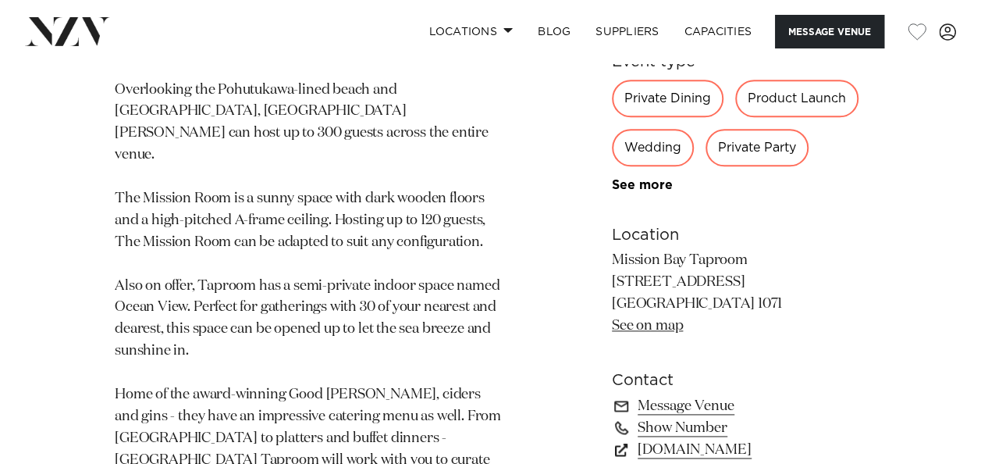
scroll to position [937, 0]
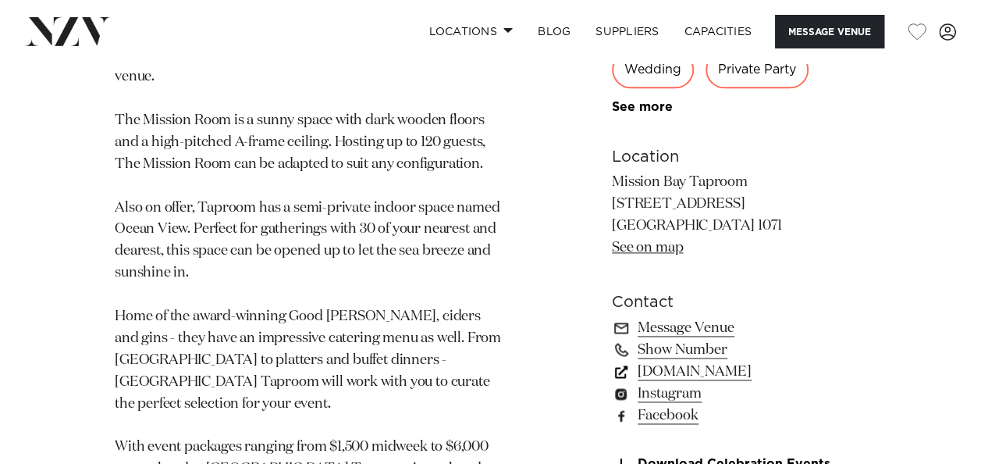
click at [730, 361] on link "www.missionbaytaproom.co.nz" at bounding box center [739, 372] width 254 height 22
